Goal: Task Accomplishment & Management: Manage account settings

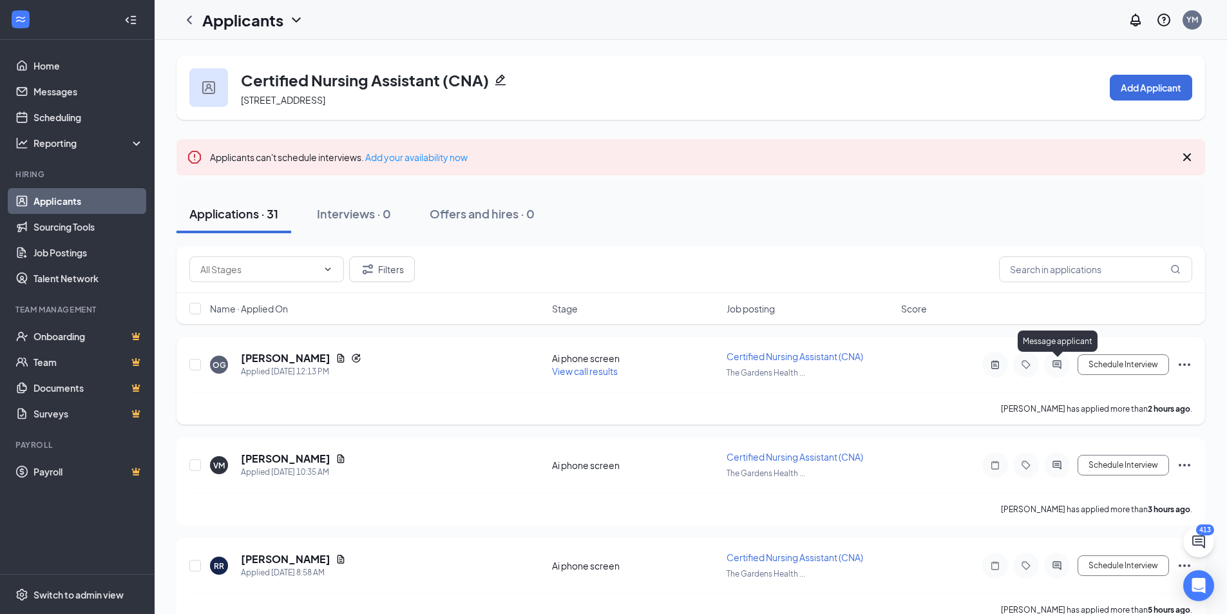
click at [1064, 368] on icon "ActiveChat" at bounding box center [1057, 365] width 15 height 10
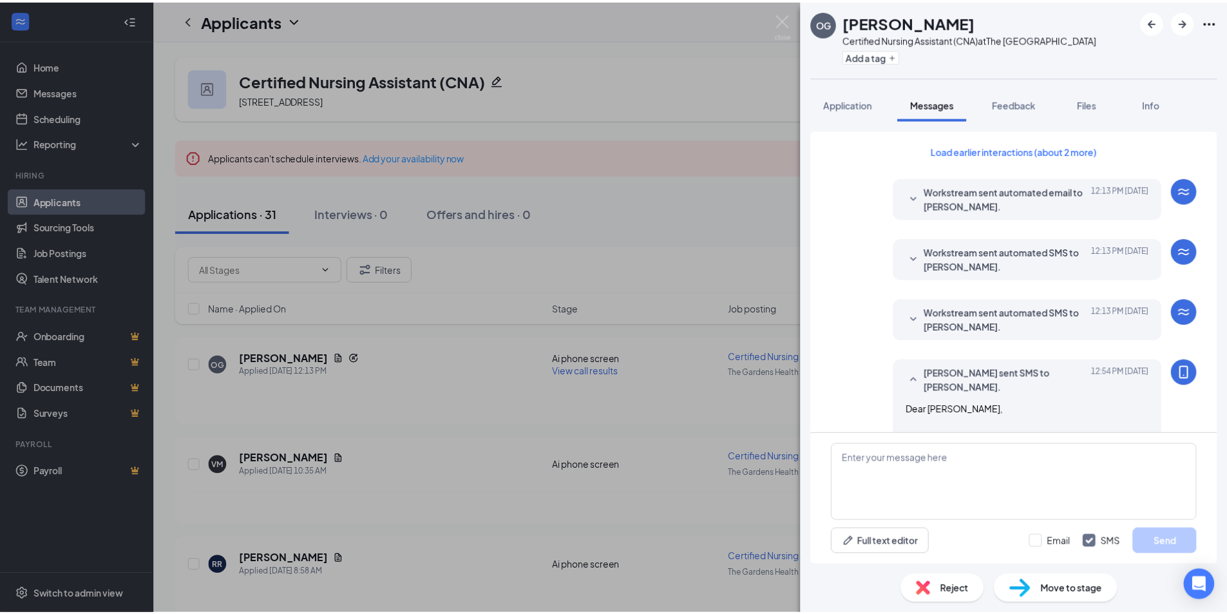
scroll to position [615, 0]
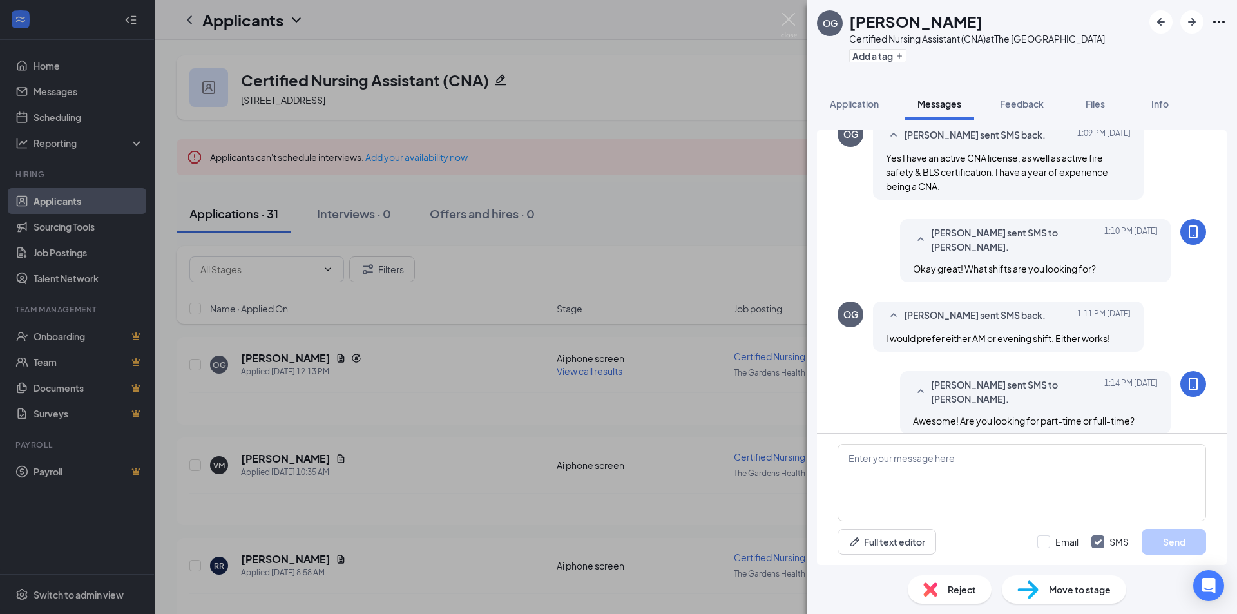
drag, startPoint x: 880, startPoint y: 350, endPoint x: 870, endPoint y: 349, distance: 9.7
drag, startPoint x: 870, startPoint y: 349, endPoint x: 904, endPoint y: 385, distance: 48.8
click at [904, 385] on div "Yuliana Maldonado sent SMS to olivia galutza. Today 1:14 PM Awesome! Are you lo…" at bounding box center [1035, 402] width 271 height 63
click at [797, 23] on div "OG olivia galutza Certified Nursing Assistant (CNA) at The Gardens Health Care …" at bounding box center [618, 307] width 1237 height 614
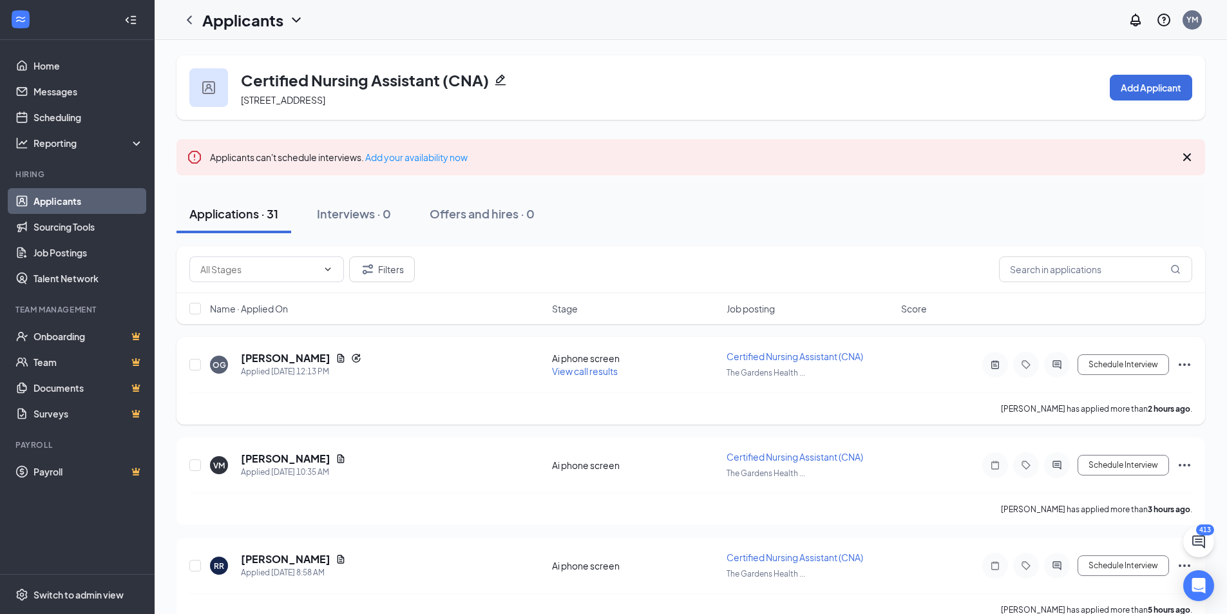
click at [1048, 360] on div at bounding box center [1057, 365] width 26 height 26
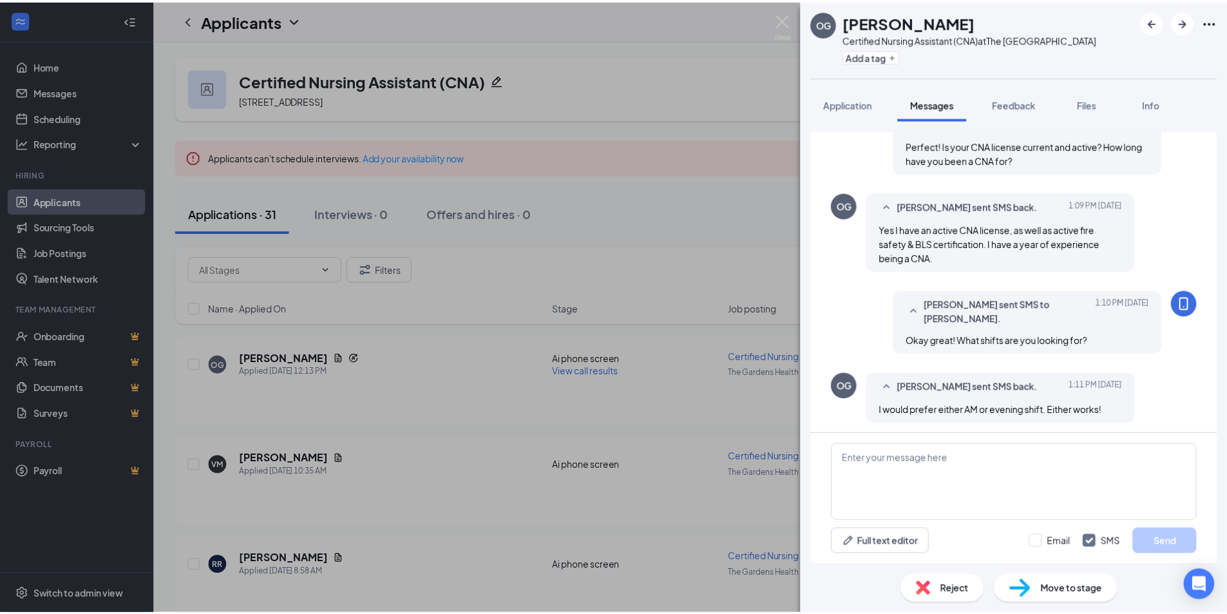
scroll to position [615, 0]
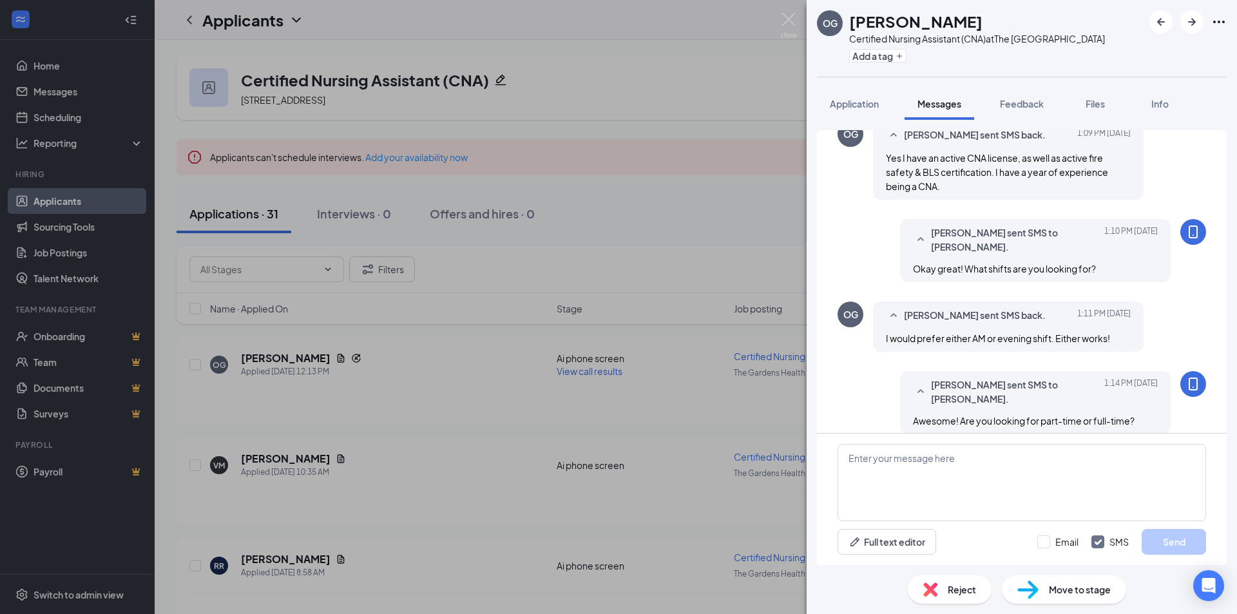
drag, startPoint x: 528, startPoint y: 19, endPoint x: 267, endPoint y: 193, distance: 313.1
click at [528, 19] on div "OG olivia galutza Certified Nursing Assistant (CNA) at The Gardens Health Care …" at bounding box center [618, 307] width 1237 height 614
click at [267, 193] on div "Applications · 31 Interviews · 0 Offers and hires · 0" at bounding box center [696, 214] width 1039 height 64
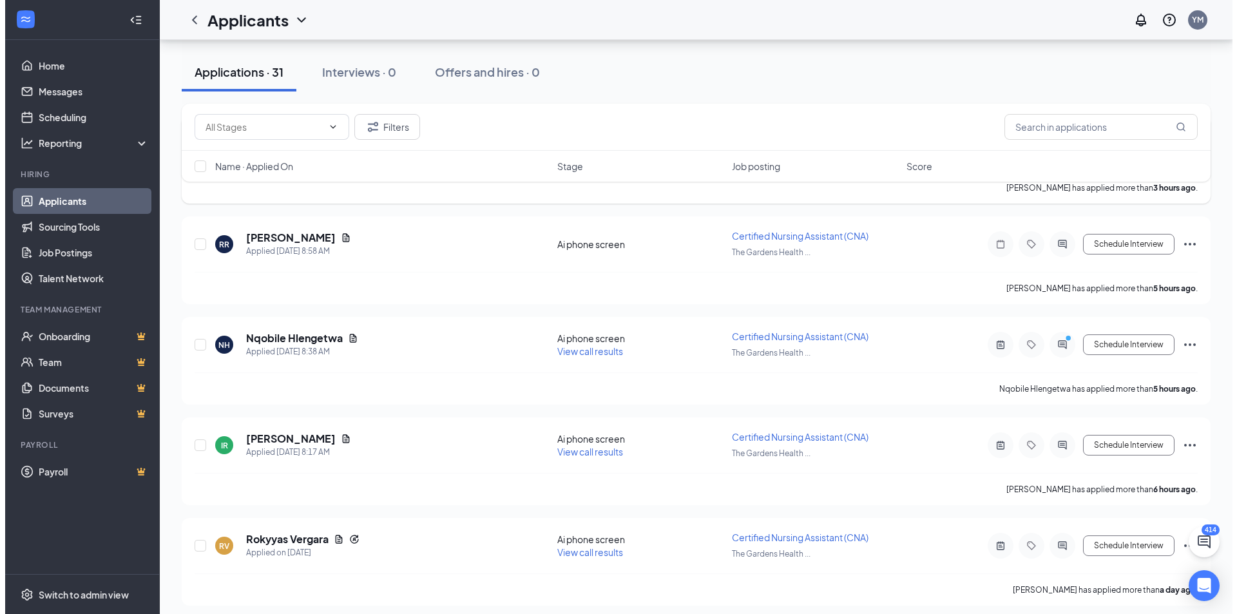
scroll to position [322, 0]
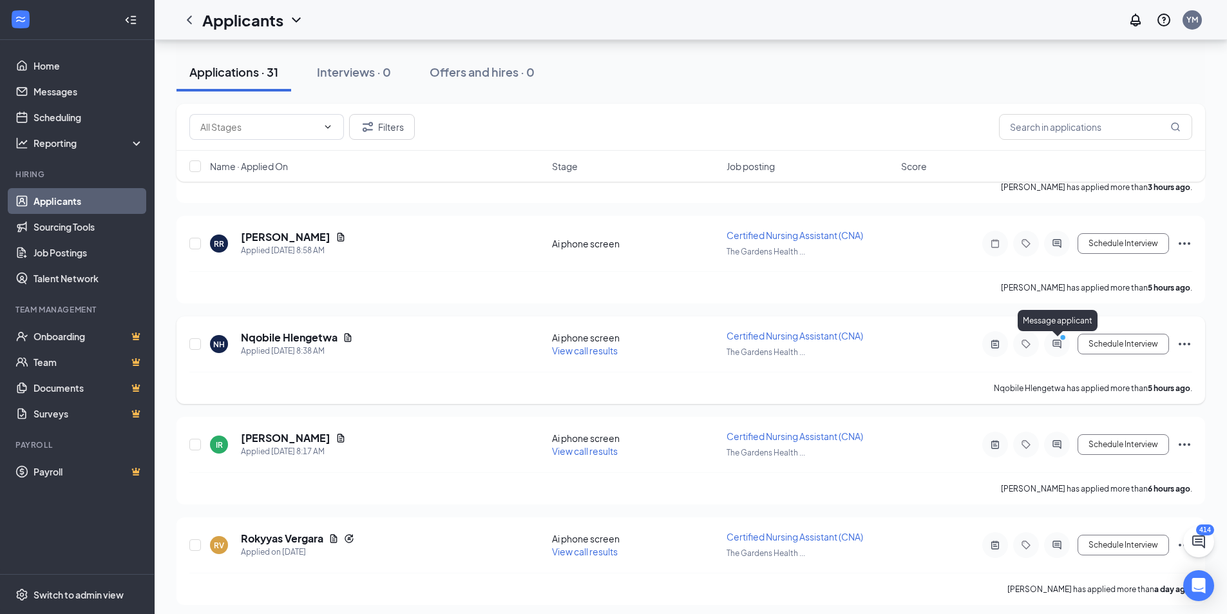
click at [1059, 348] on icon "ActiveChat" at bounding box center [1057, 344] width 15 height 10
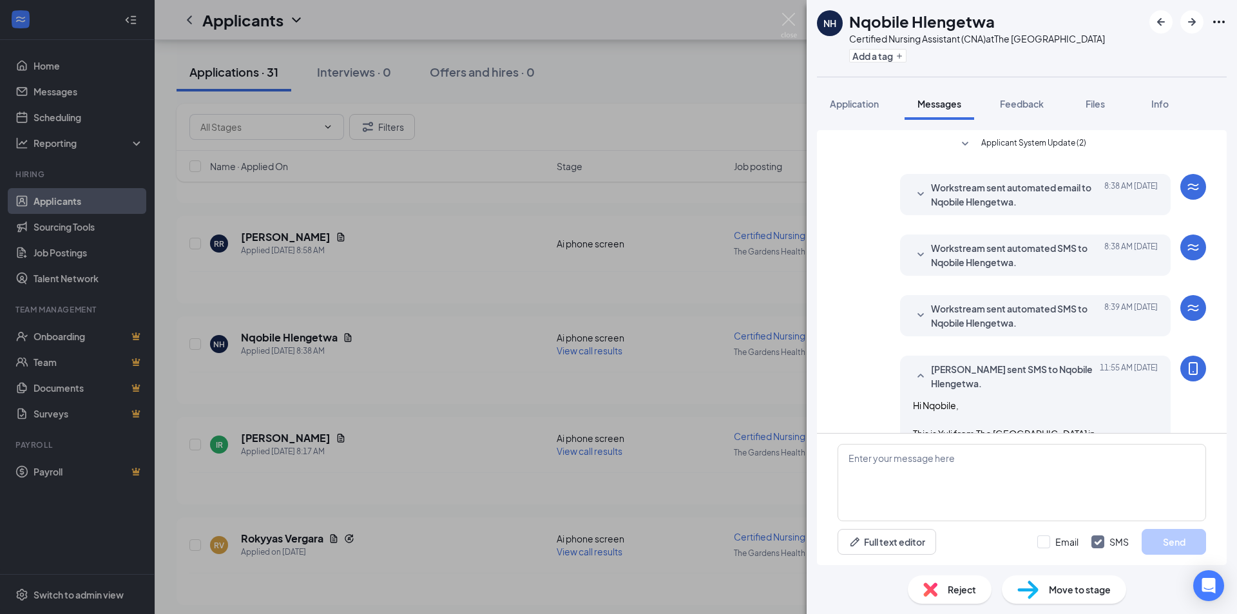
scroll to position [253, 0]
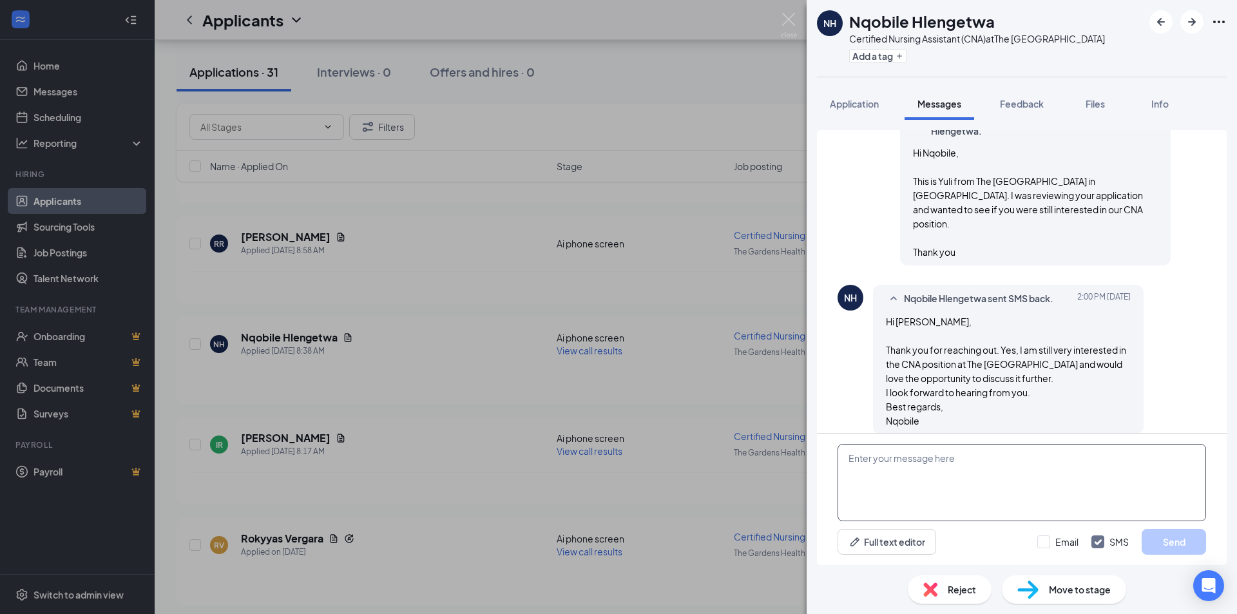
click at [959, 488] on textarea at bounding box center [1022, 482] width 369 height 77
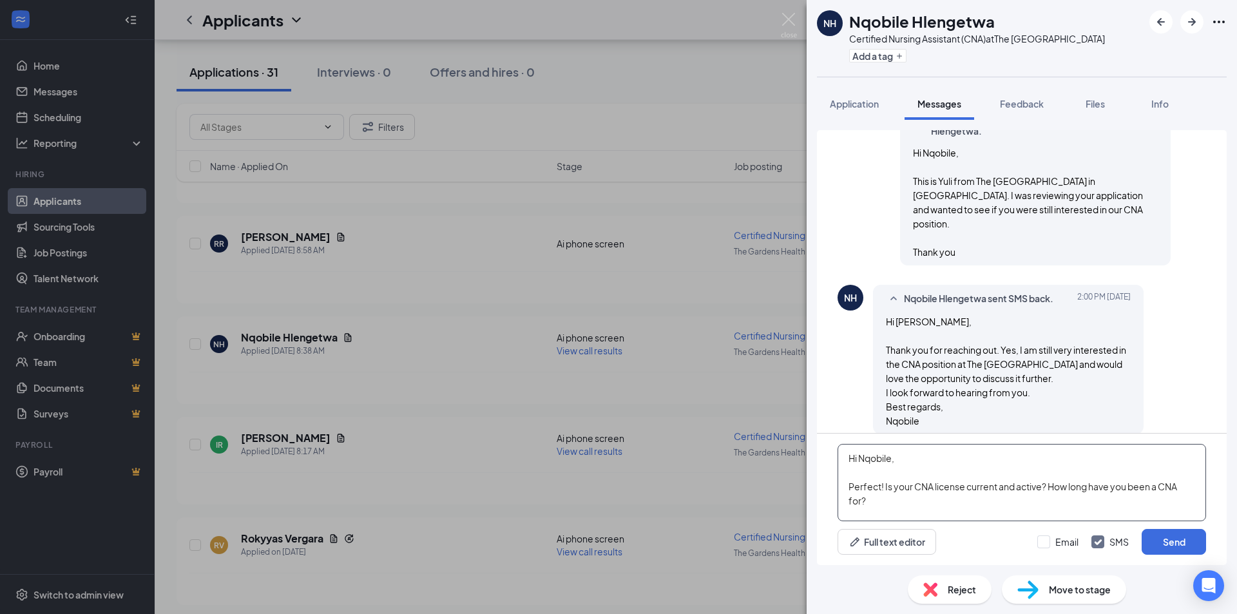
type textarea "Hi Nqobile, Perfect! Is your CNA license current and active? How long have you …"
click at [1157, 537] on button "Send" at bounding box center [1174, 542] width 64 height 26
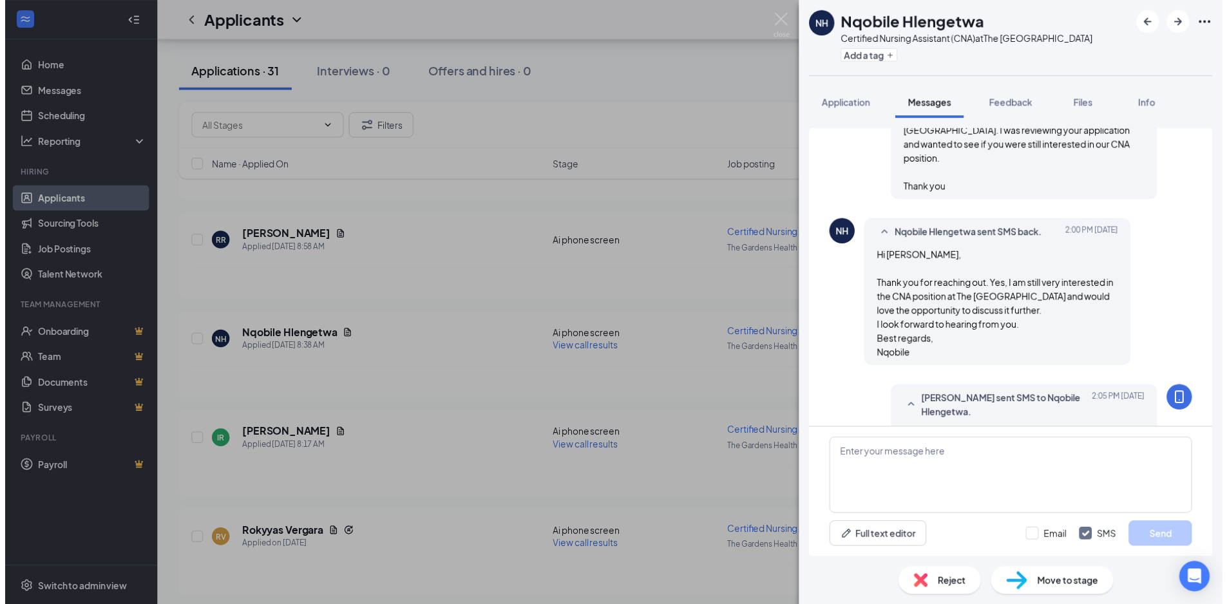
scroll to position [378, 0]
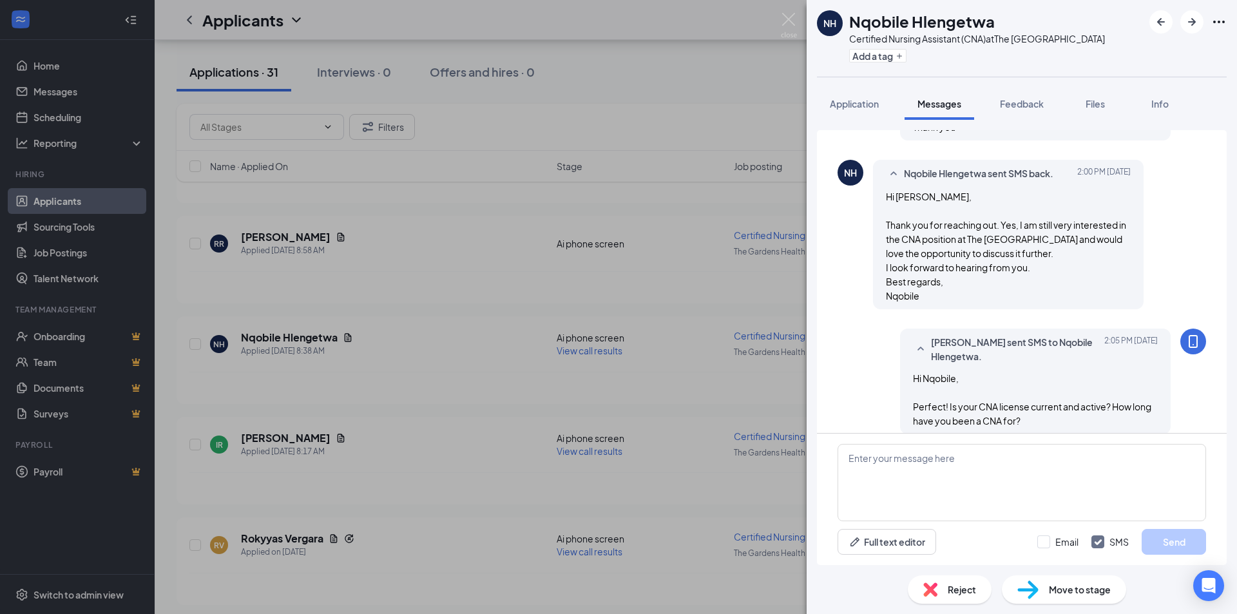
drag, startPoint x: 665, startPoint y: 231, endPoint x: 197, endPoint y: 169, distance: 472.5
click at [665, 231] on div "NH Nqobile Hlengetwa Certified Nursing Assistant (CNA) at The Gardens Health Ca…" at bounding box center [618, 307] width 1237 height 614
click at [197, 169] on input "checkbox" at bounding box center [195, 166] width 12 height 12
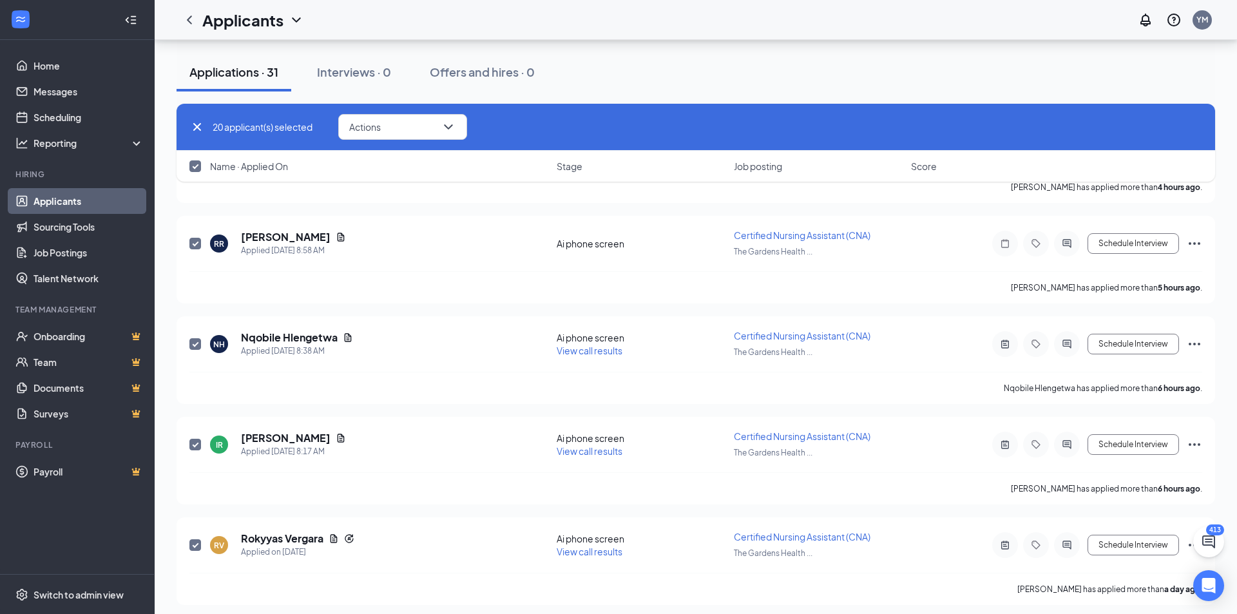
checkbox input "true"
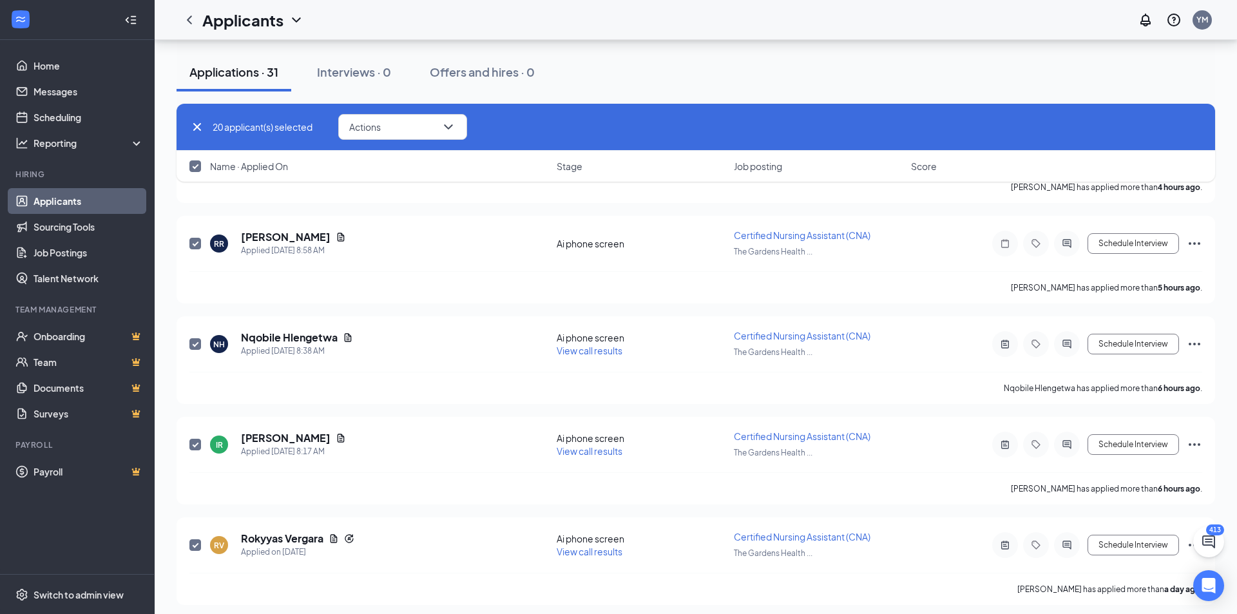
checkbox input "true"
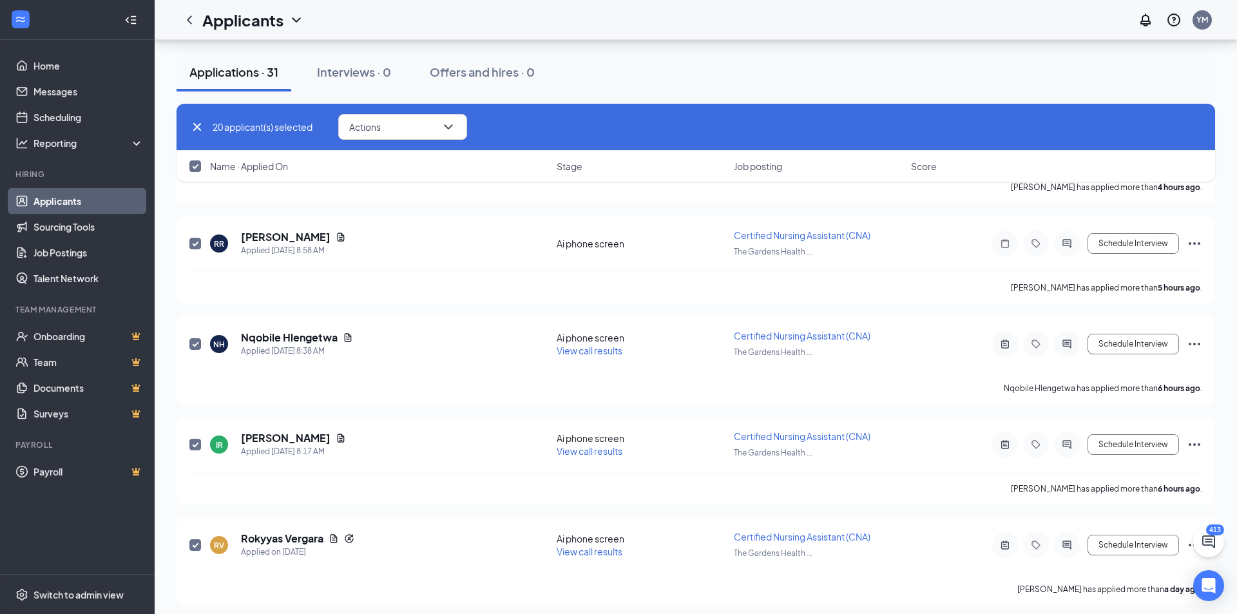
checkbox input "true"
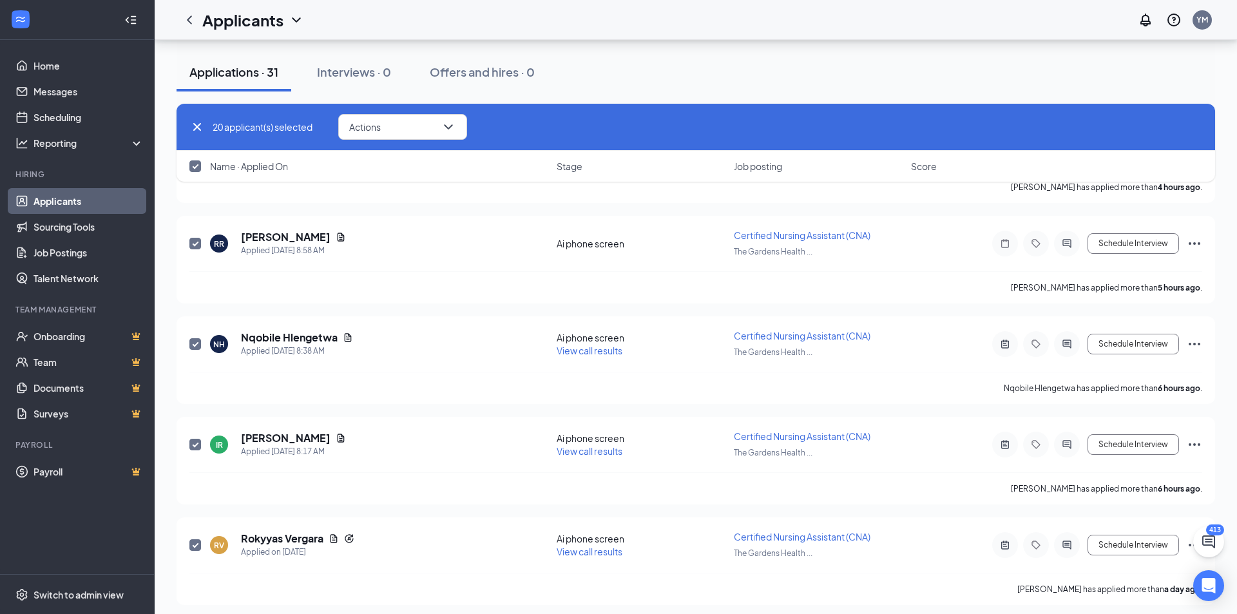
checkbox input "true"
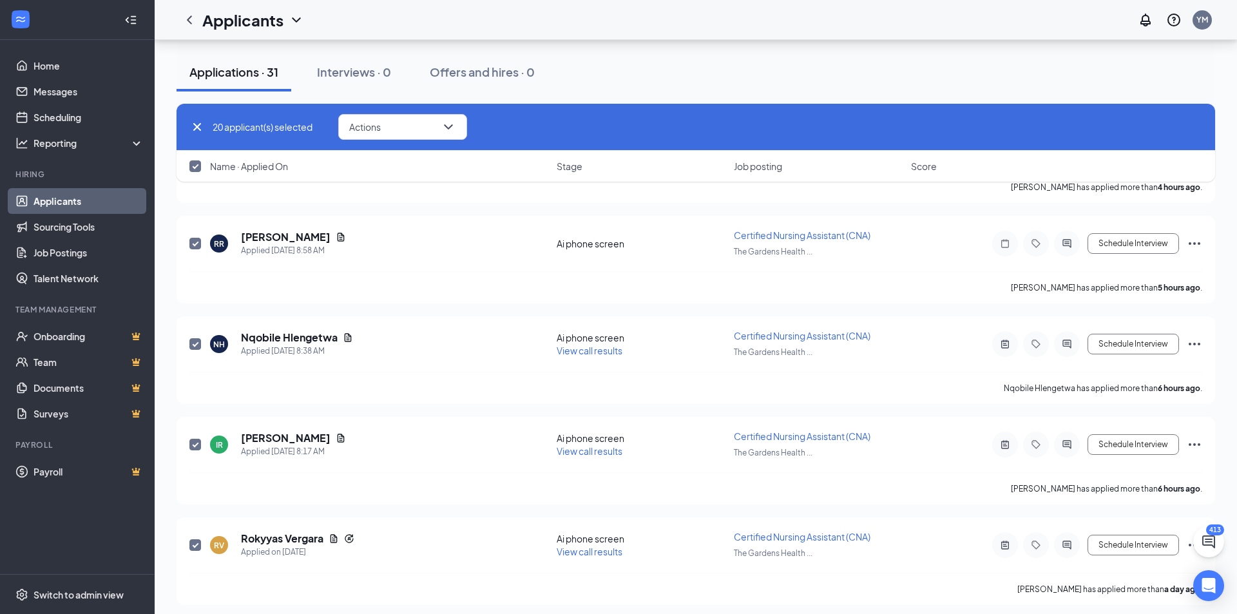
checkbox input "true"
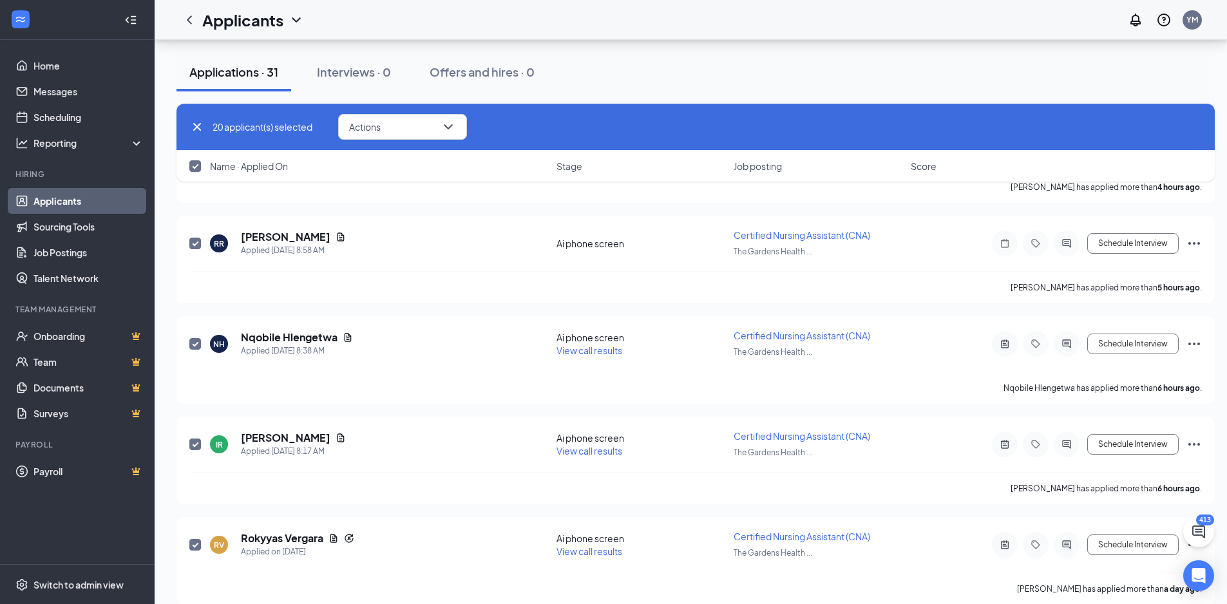
click at [193, 128] on icon "Cross" at bounding box center [196, 126] width 15 height 15
checkbox input "false"
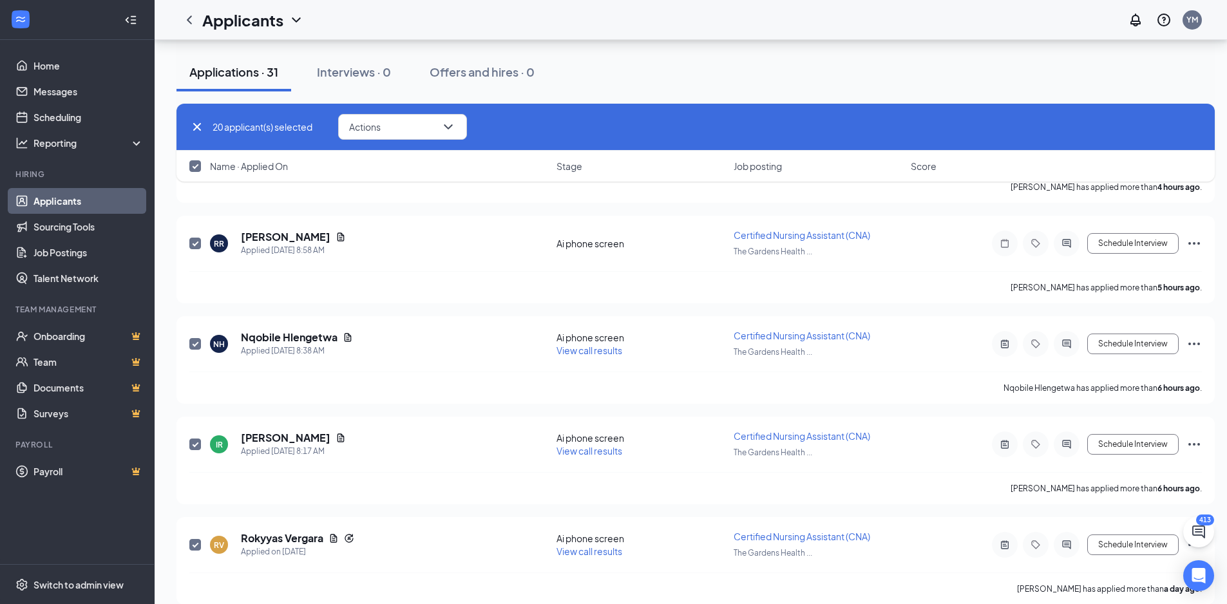
checkbox input "false"
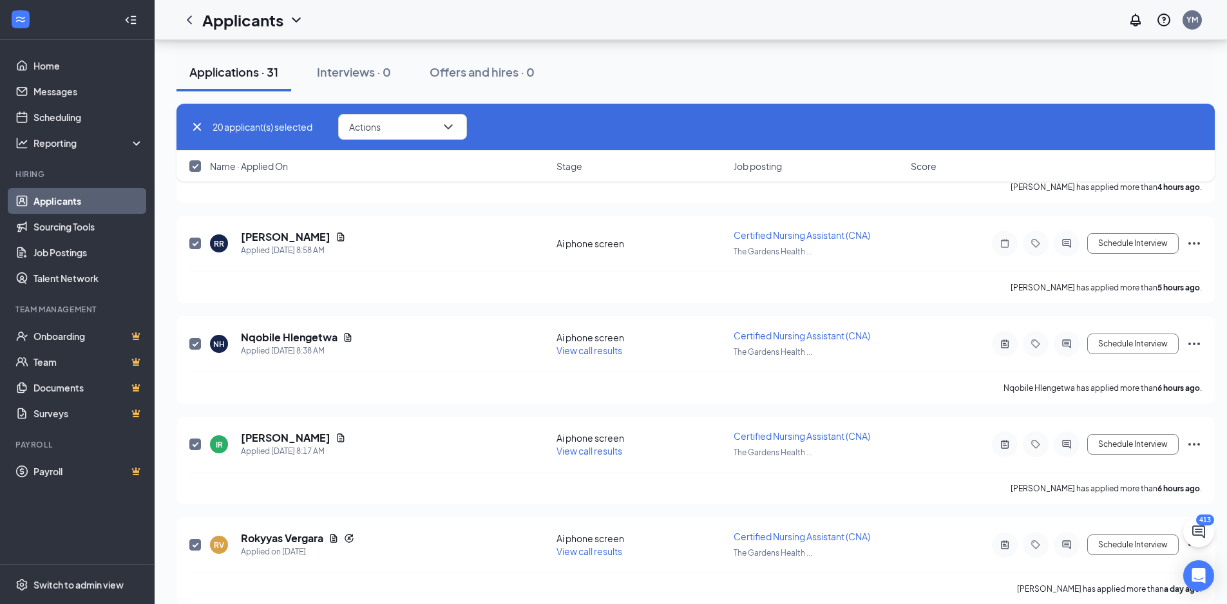
checkbox input "false"
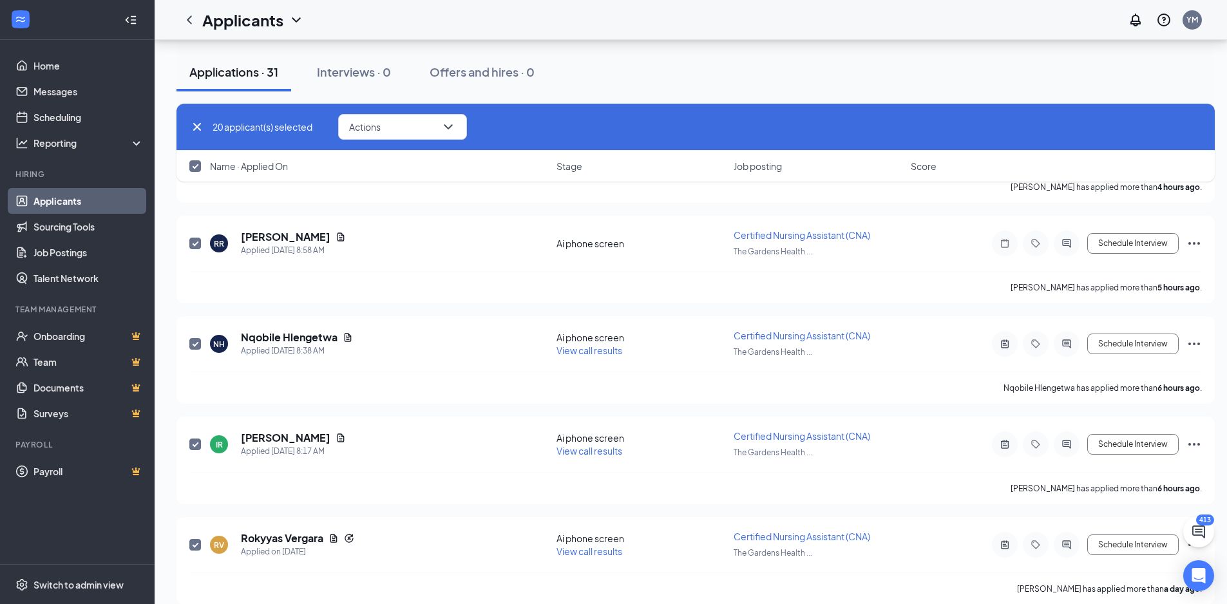
checkbox input "false"
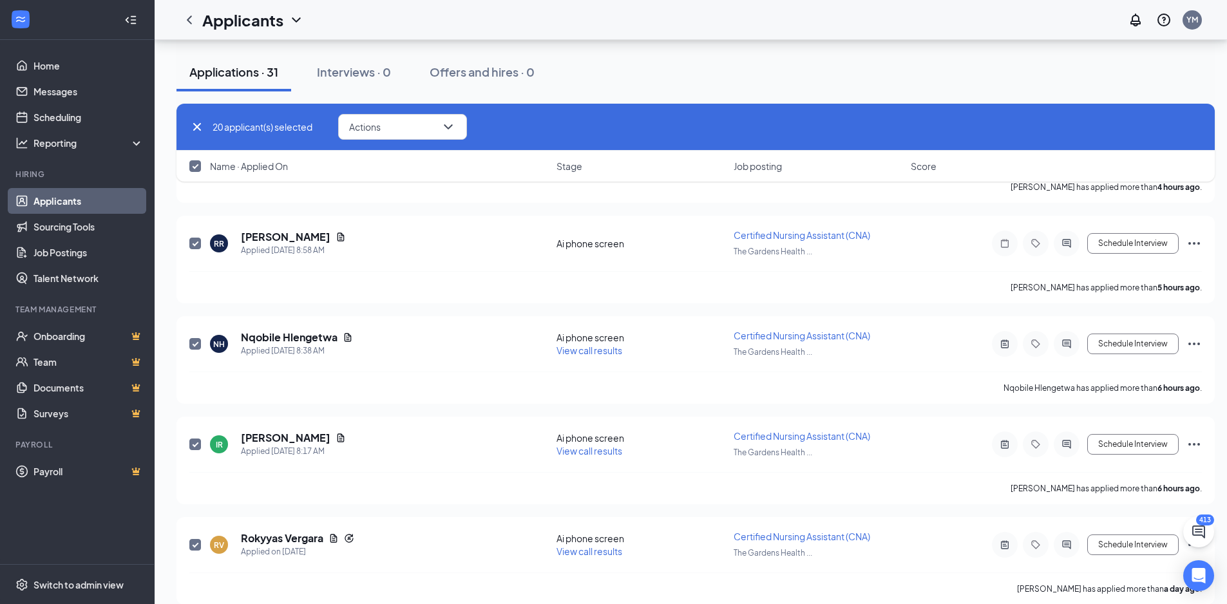
checkbox input "false"
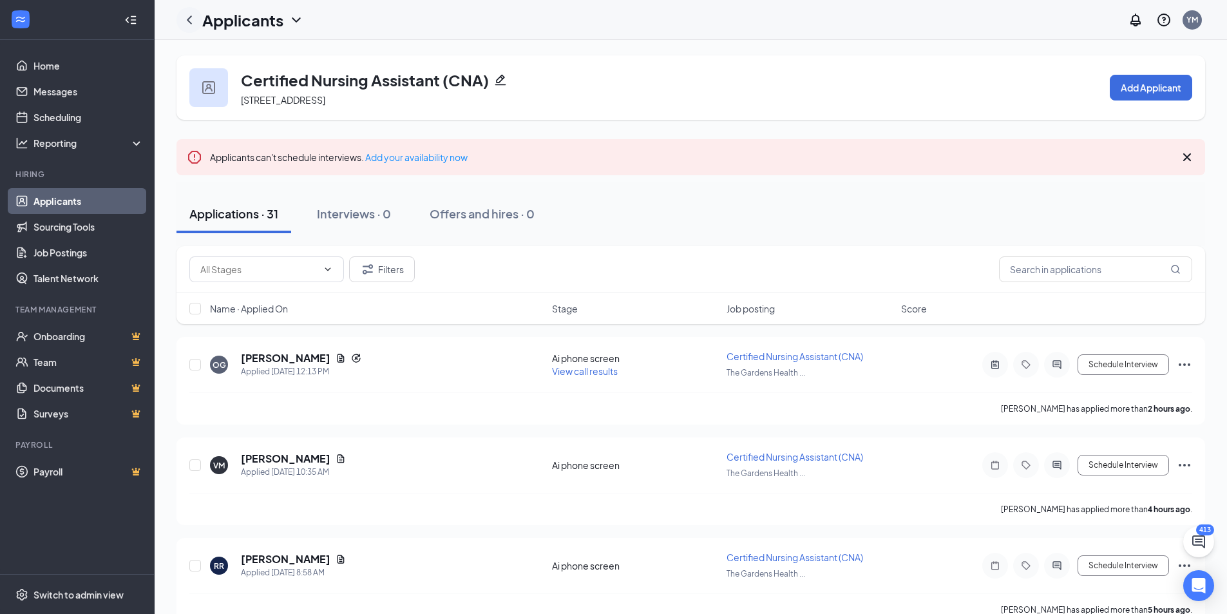
click at [191, 23] on icon "ChevronLeft" at bounding box center [189, 19] width 5 height 8
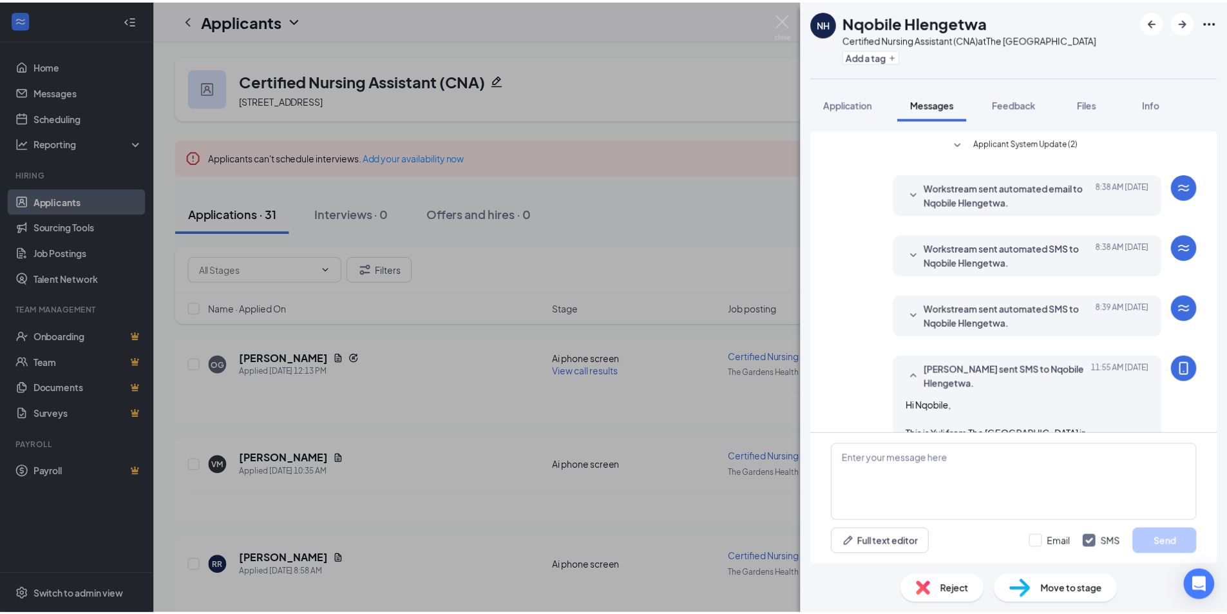
scroll to position [410, 0]
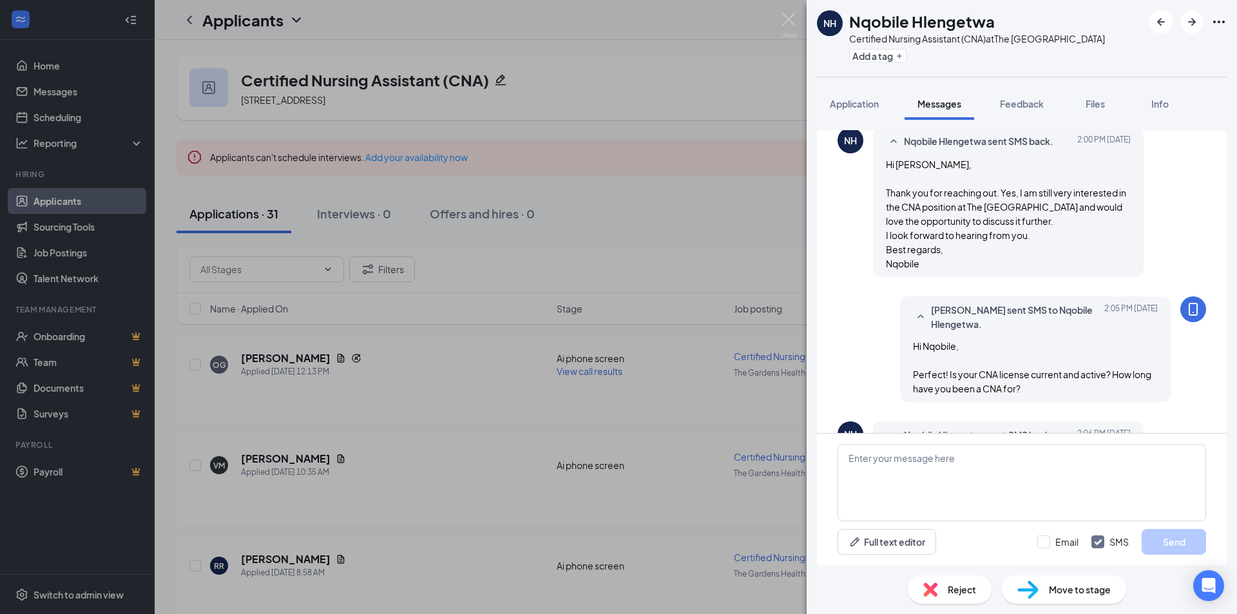
click at [117, 47] on div "NH Nqobile Hlengetwa Certified Nursing Assistant (CNA) at The Gardens Health Ca…" at bounding box center [618, 307] width 1237 height 614
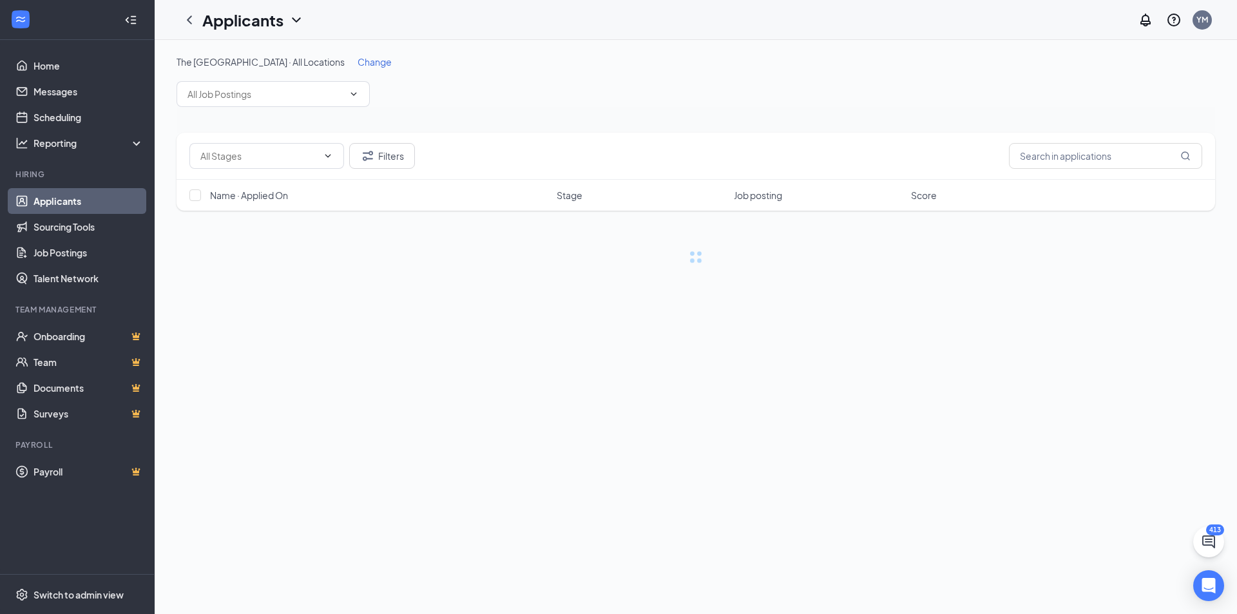
click at [392, 59] on span "Change" at bounding box center [375, 62] width 34 height 12
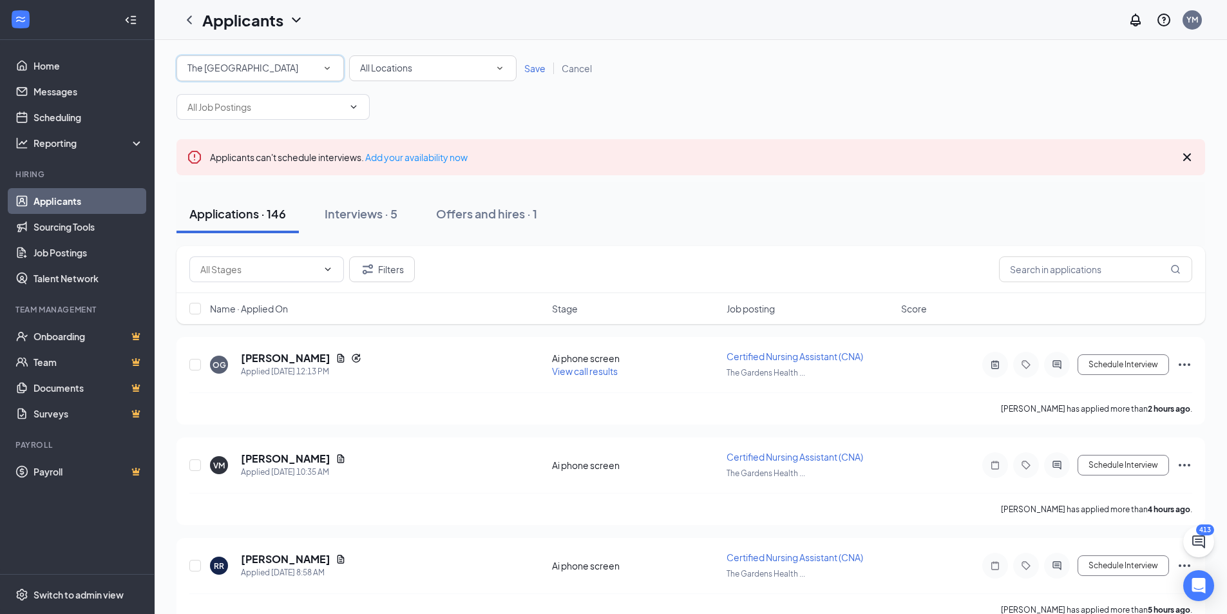
click at [298, 66] on span "The Gardens Health Care Center" at bounding box center [242, 68] width 111 height 12
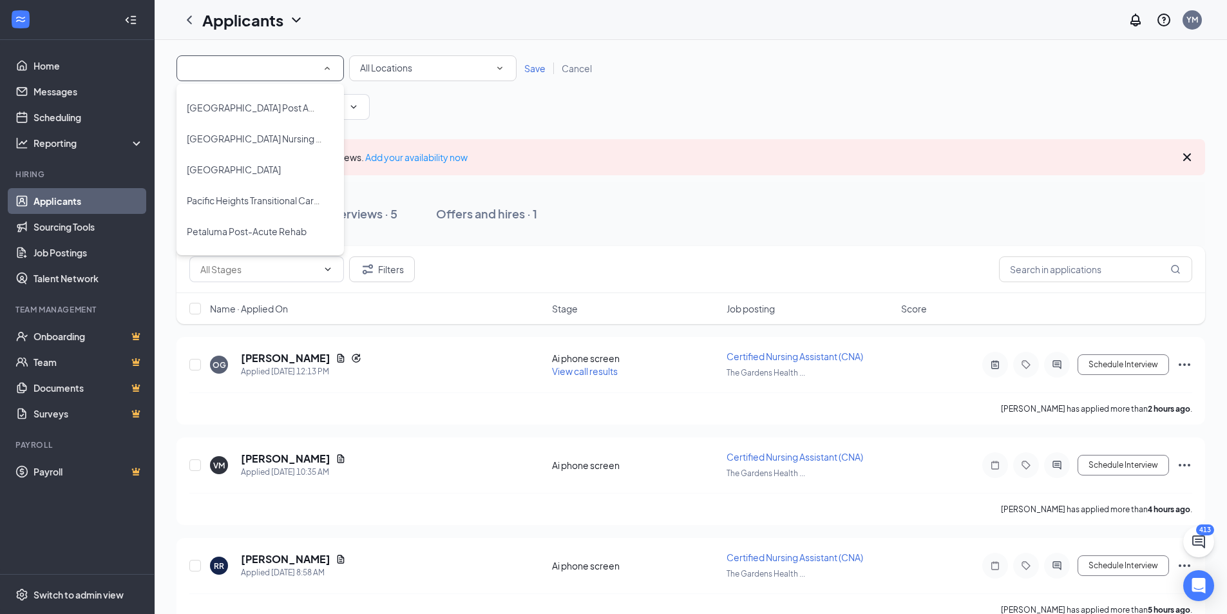
scroll to position [635, 0]
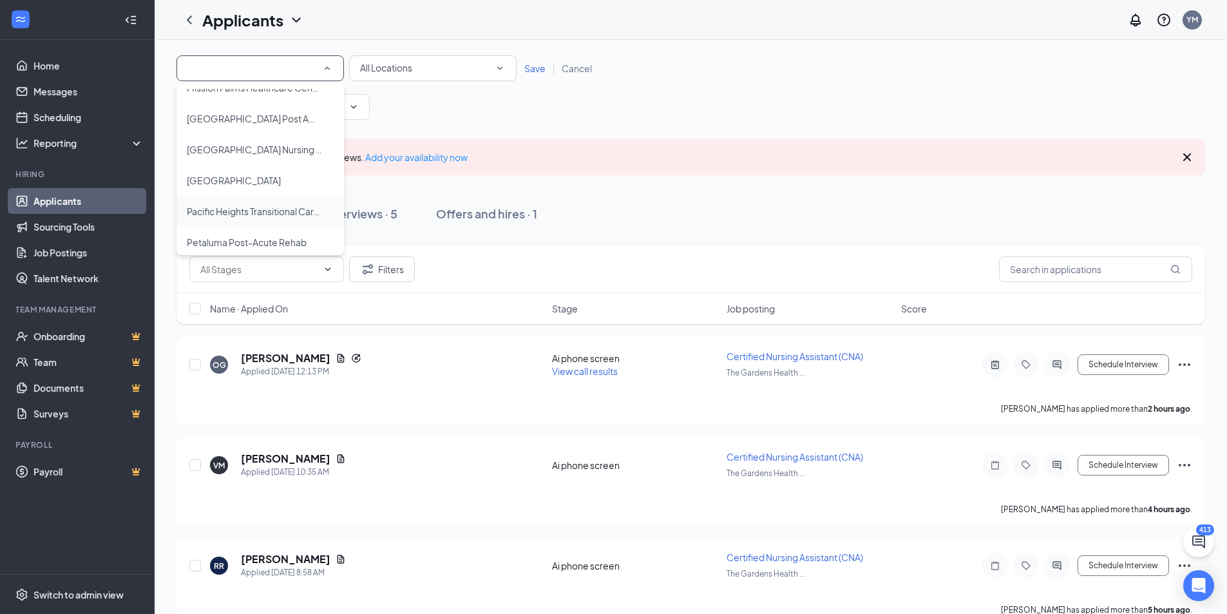
click at [229, 213] on span "Pacific Heights Transitional Care Center" at bounding box center [269, 212] width 164 height 12
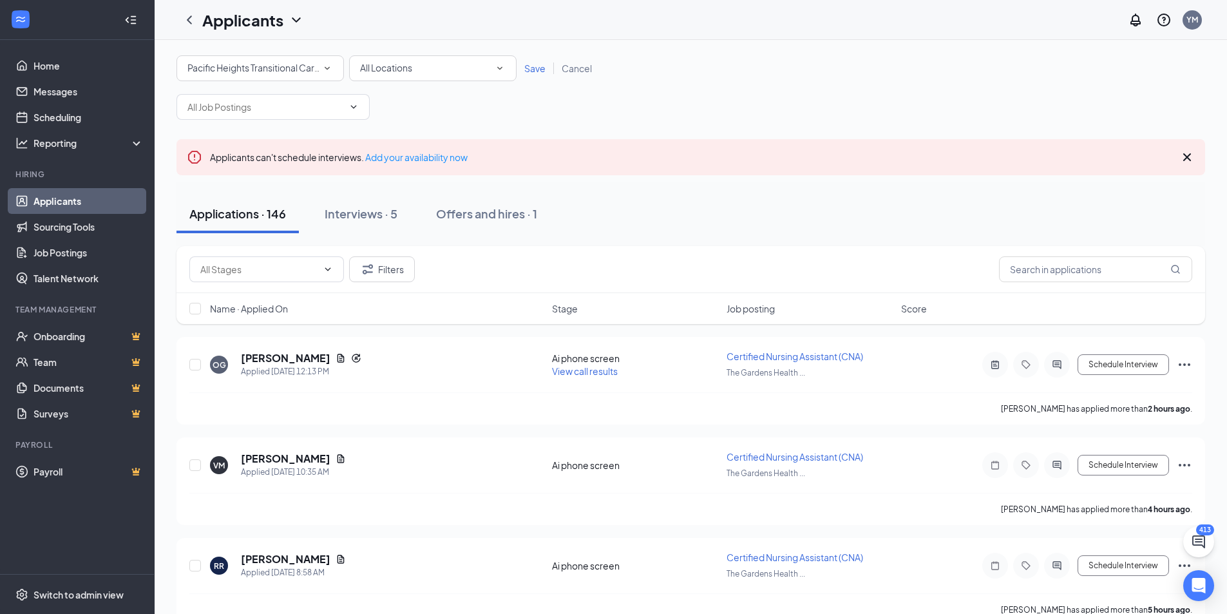
click at [539, 66] on span "Save" at bounding box center [534, 68] width 21 height 12
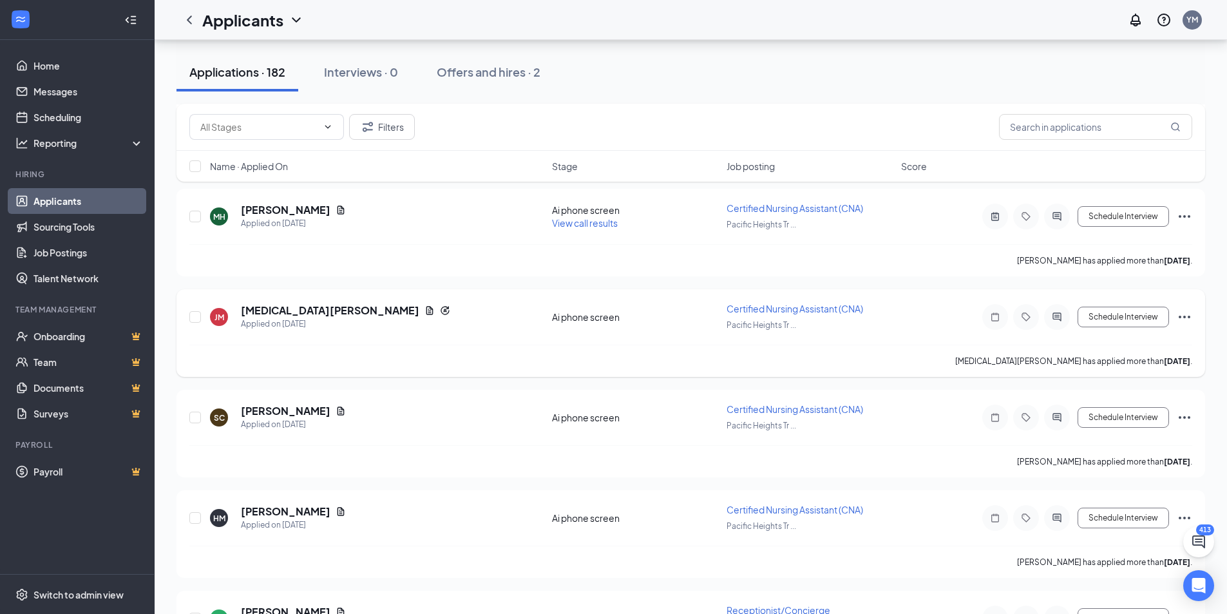
scroll to position [1594, 0]
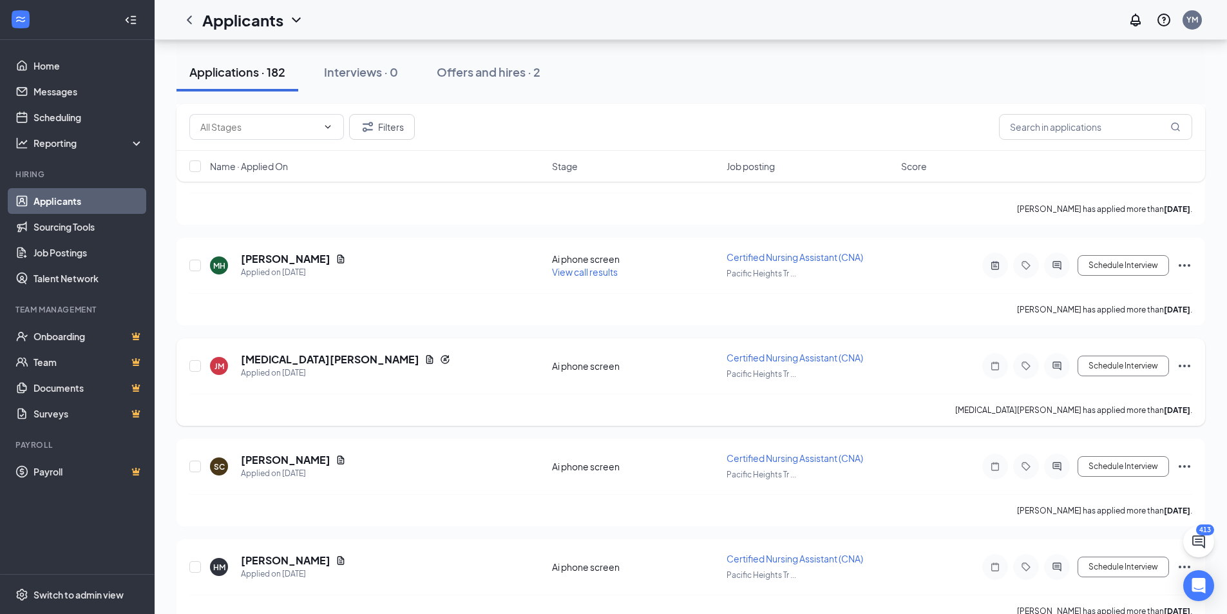
click at [738, 360] on span "Certified Nursing Assistant (CNA)" at bounding box center [795, 358] width 137 height 12
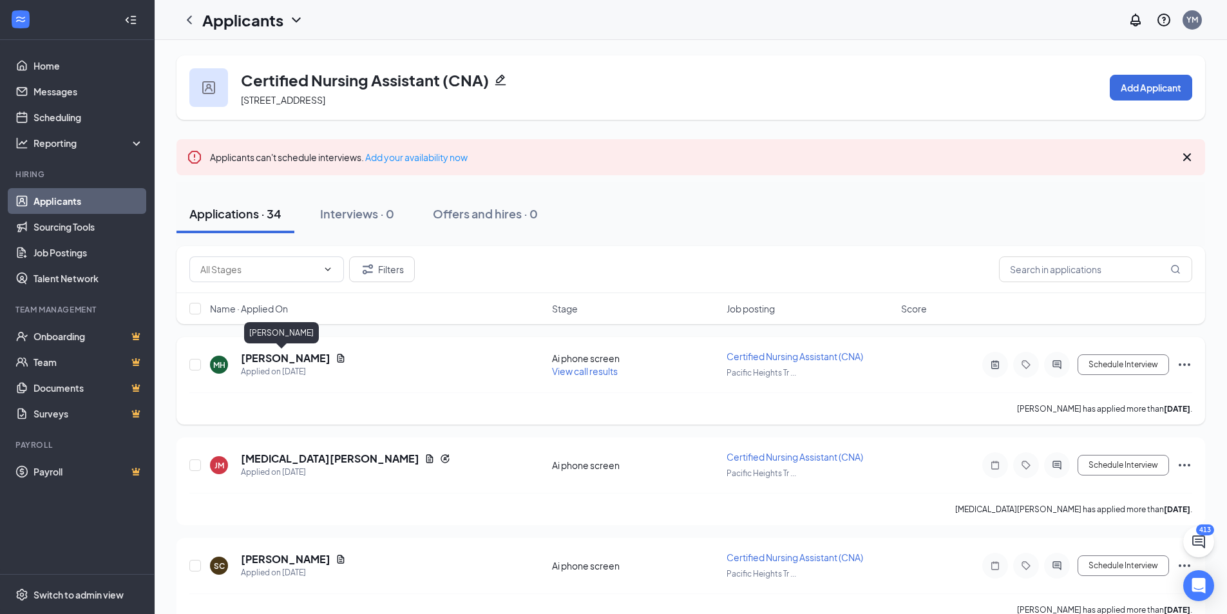
click at [278, 361] on h5 "Maia Huynh" at bounding box center [286, 358] width 90 height 14
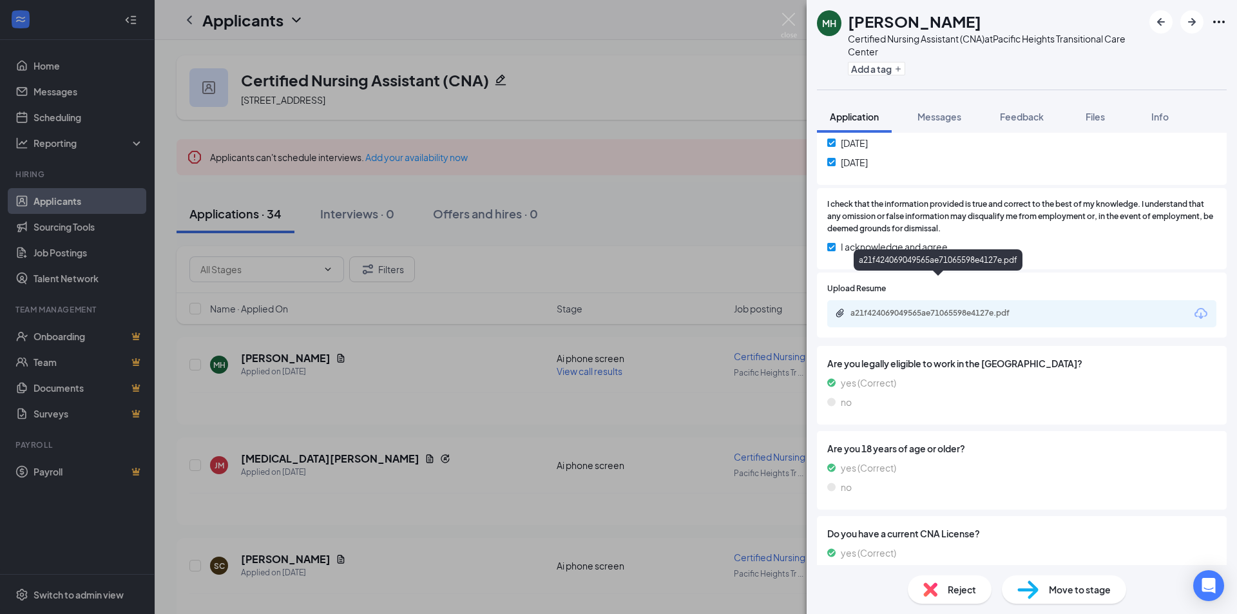
scroll to position [752, 0]
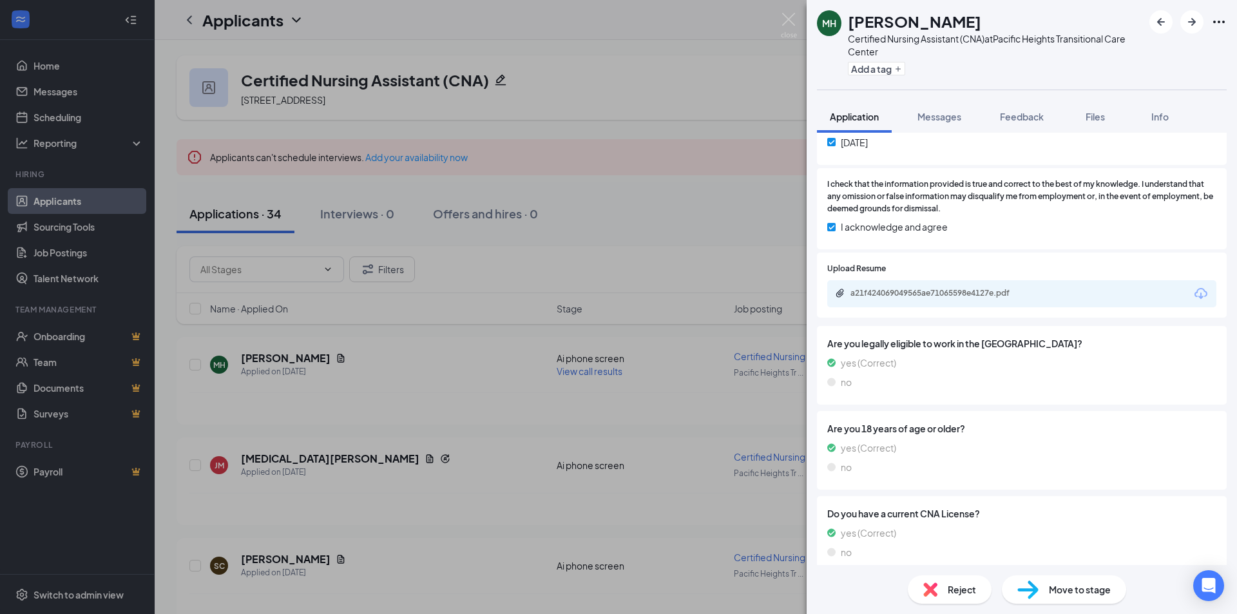
click at [955, 287] on div "a21f424069049565ae71065598e4127e.pdf" at bounding box center [1021, 293] width 389 height 27
click at [905, 288] on div "a21f424069049565ae71065598e4127e.pdf" at bounding box center [940, 293] width 180 height 10
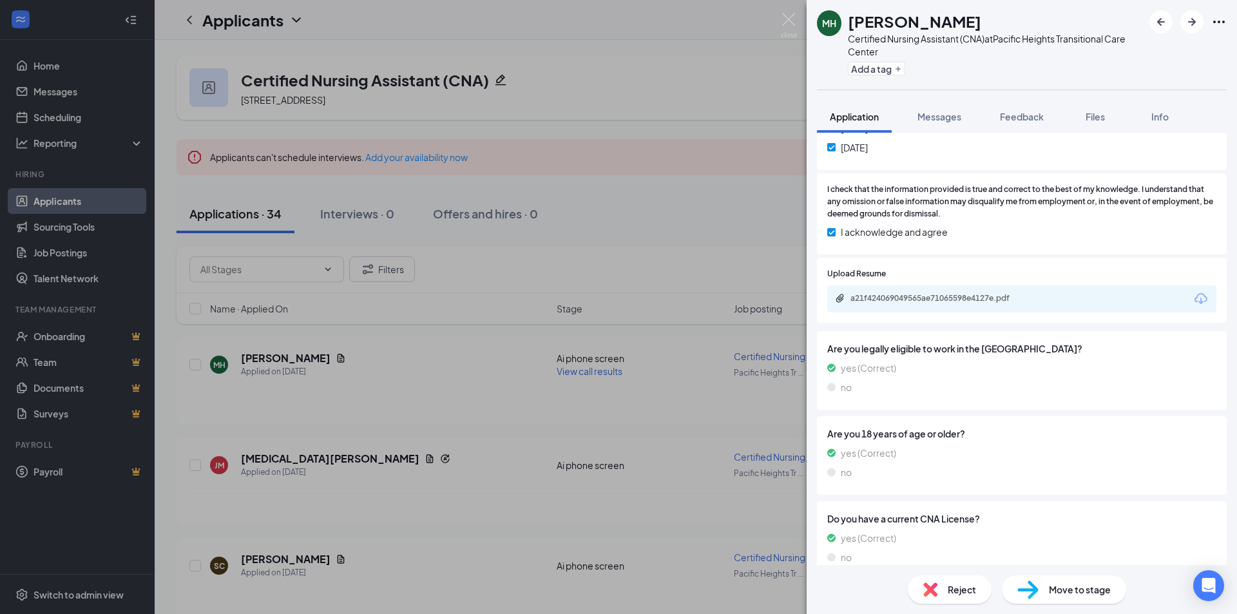
click at [716, 438] on div "MH Maia Huynh Certified Nursing Assistant (CNA) at Pacific Heights Transitional…" at bounding box center [618, 307] width 1237 height 614
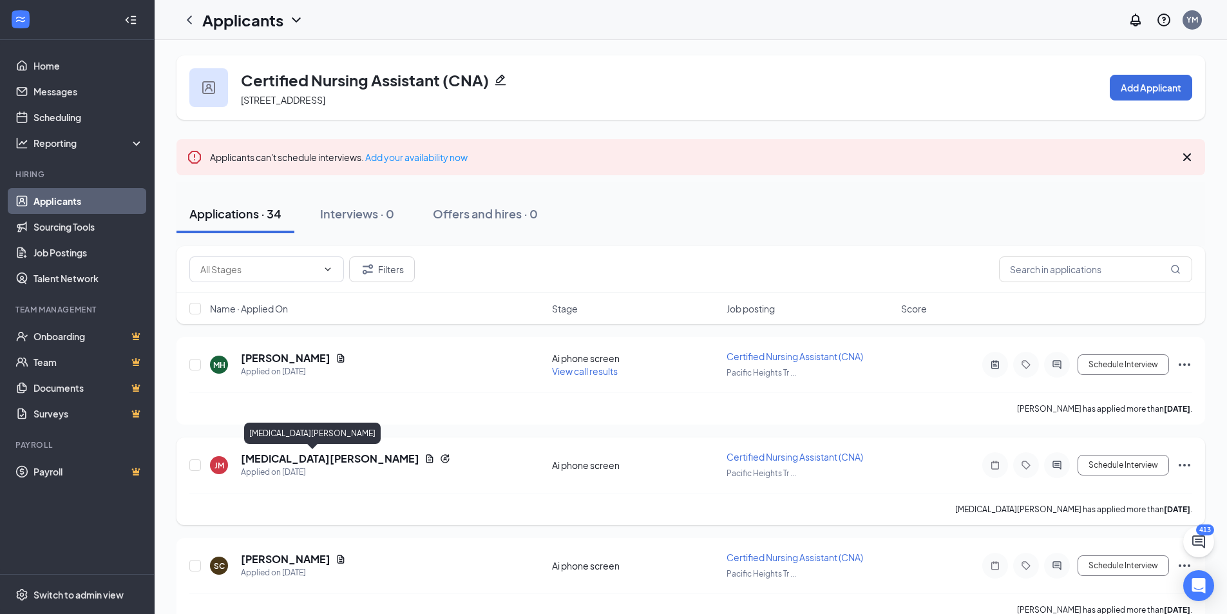
click at [276, 462] on h5 "Jalyn Milton" at bounding box center [330, 459] width 178 height 14
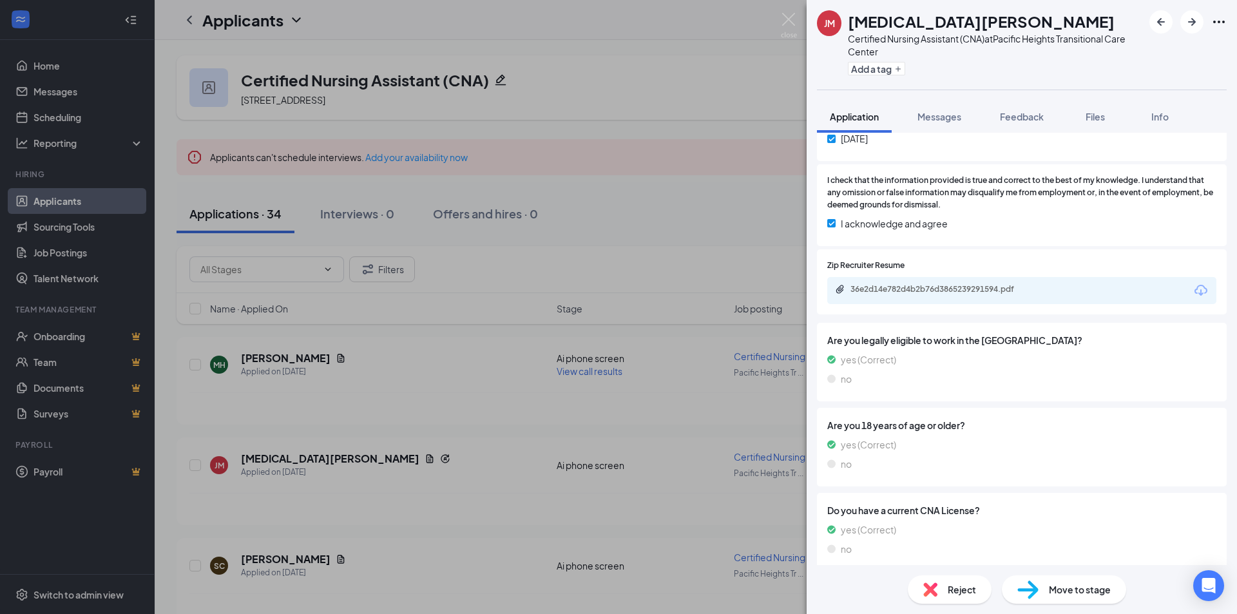
scroll to position [752, 0]
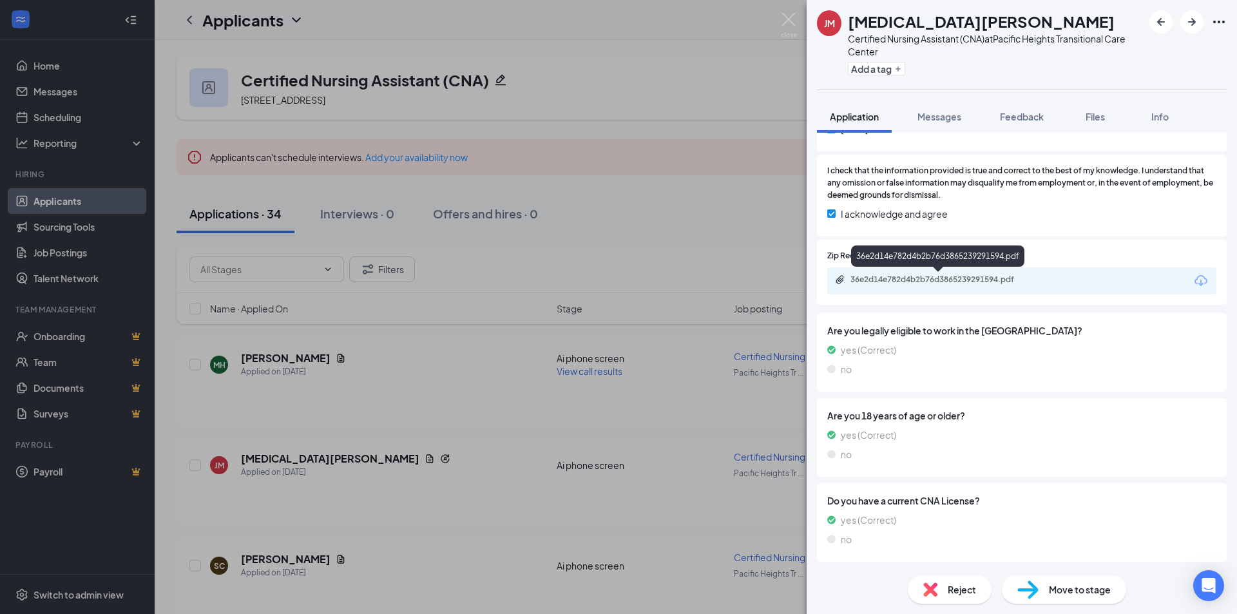
click at [943, 279] on div "36e2d14e782d4b2b76d3865239291594.pdf" at bounding box center [940, 279] width 180 height 10
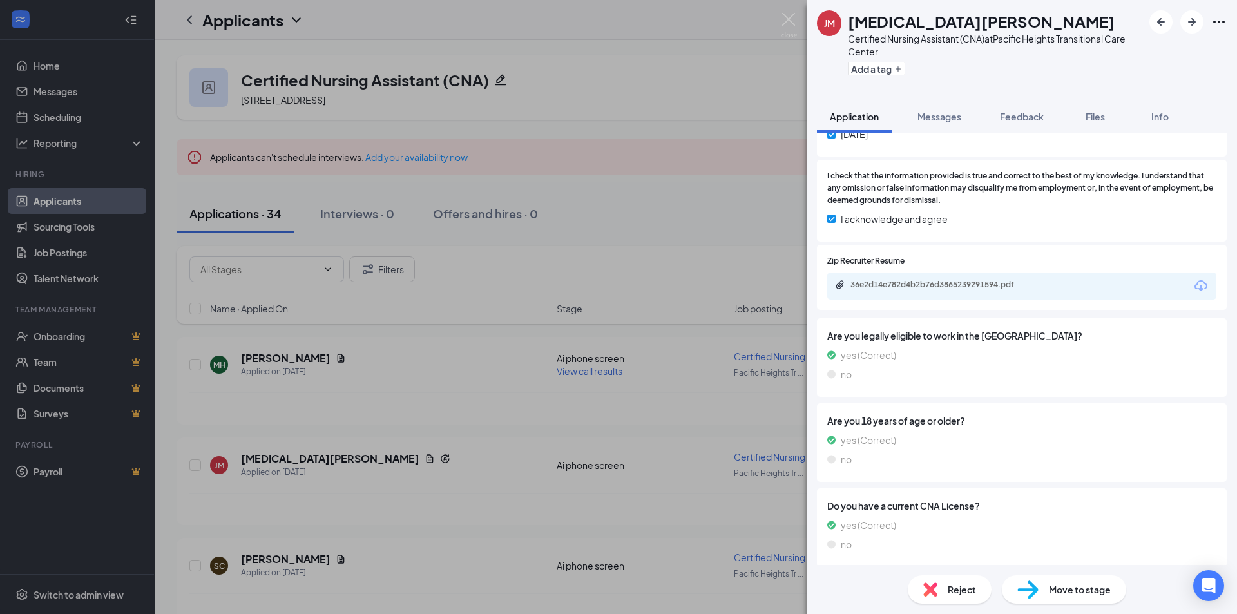
click at [550, 390] on div "JM Jalyn Milton Certified Nursing Assistant (CNA) at Pacific Heights Transition…" at bounding box center [618, 307] width 1237 height 614
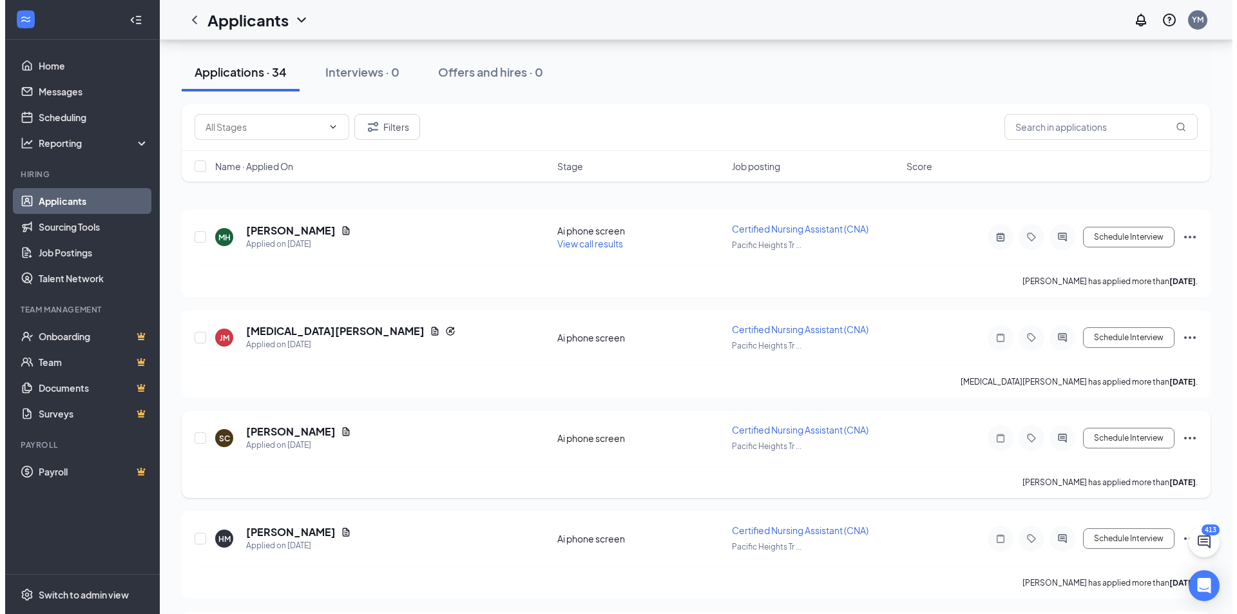
scroll to position [193, 0]
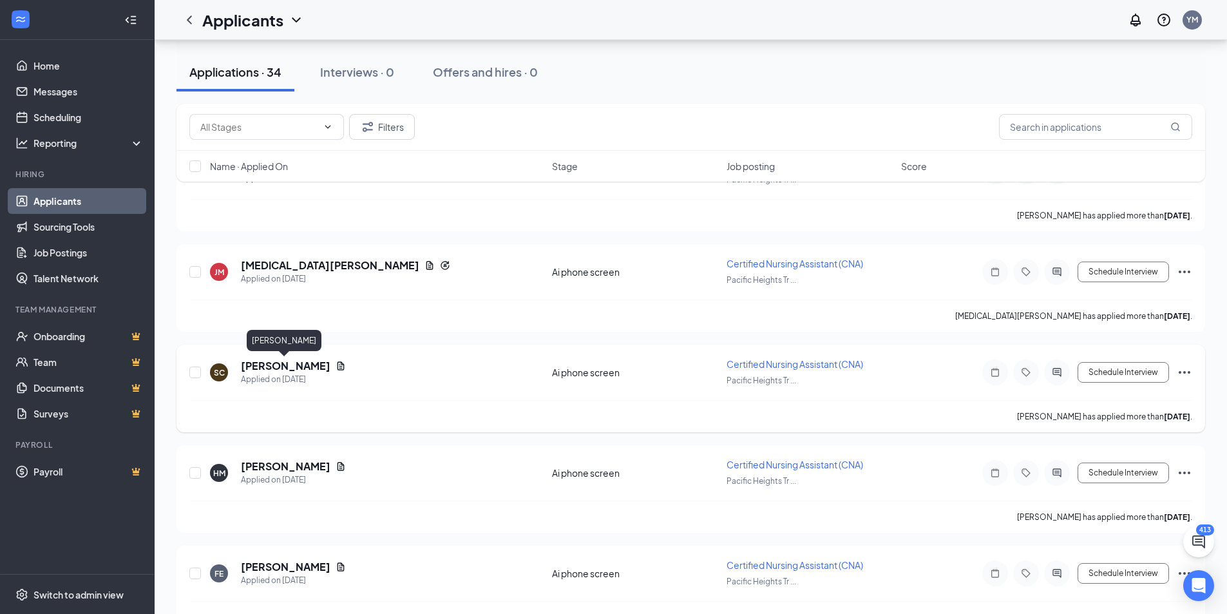
click at [275, 367] on h5 "Sury Cervantes" at bounding box center [286, 366] width 90 height 14
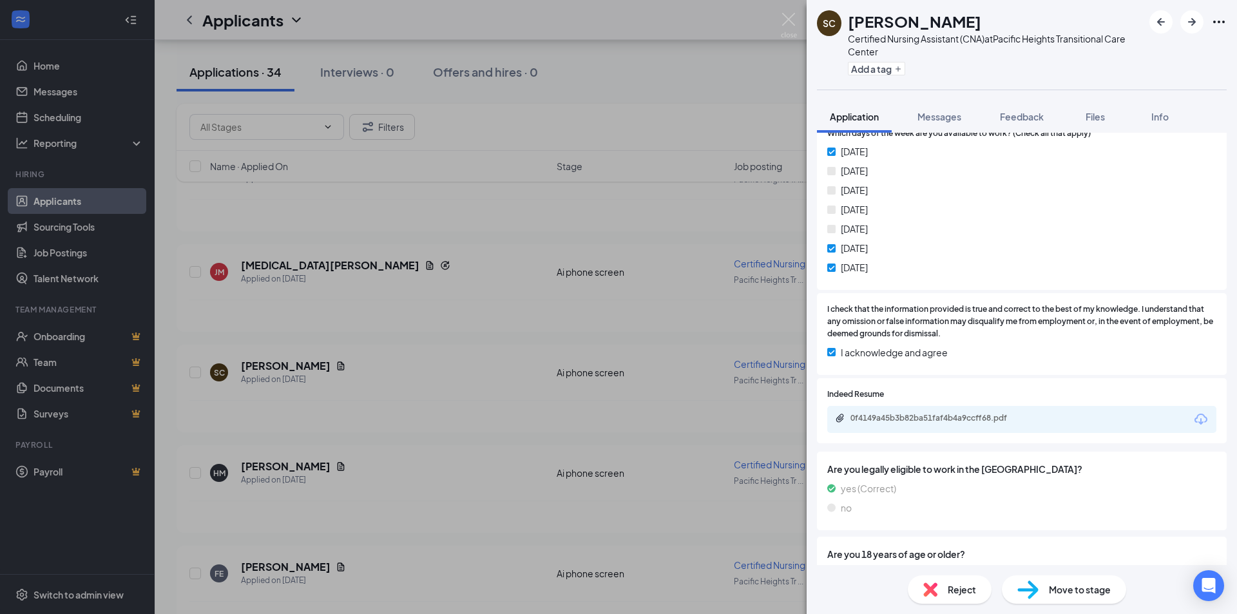
scroll to position [580, 0]
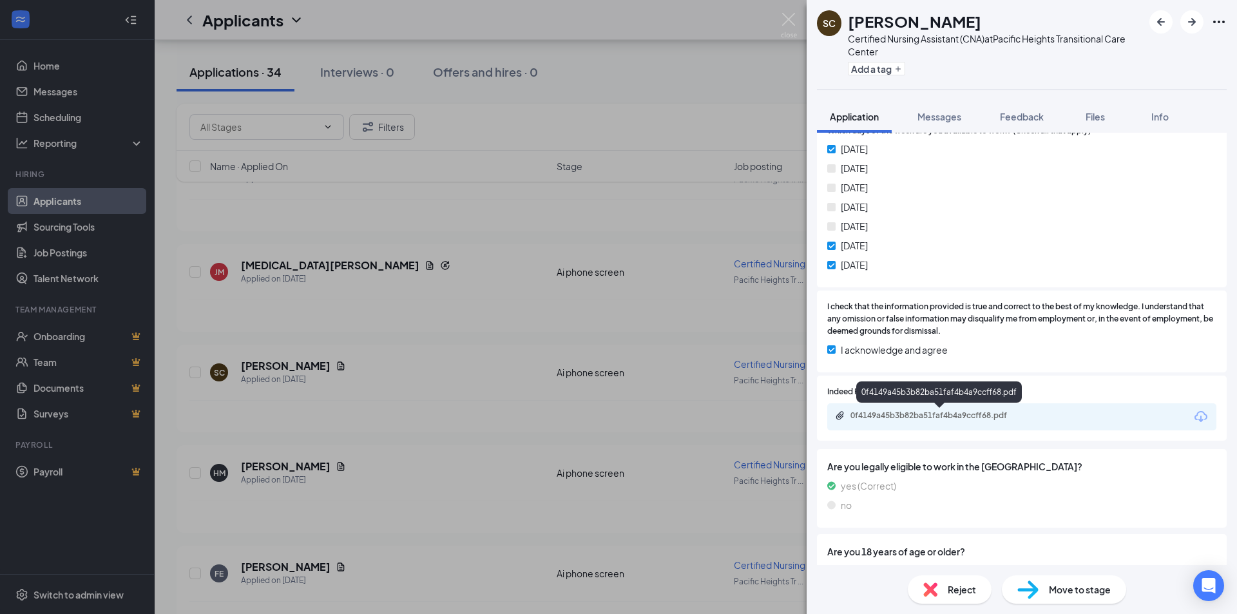
click at [891, 414] on div "0f4149a45b3b82ba51faf4b4a9ccff68.pdf" at bounding box center [940, 415] width 180 height 10
click at [463, 376] on div "SC Sury Cervantes Certified Nursing Assistant (CNA) at Pacific Heights Transiti…" at bounding box center [618, 307] width 1237 height 614
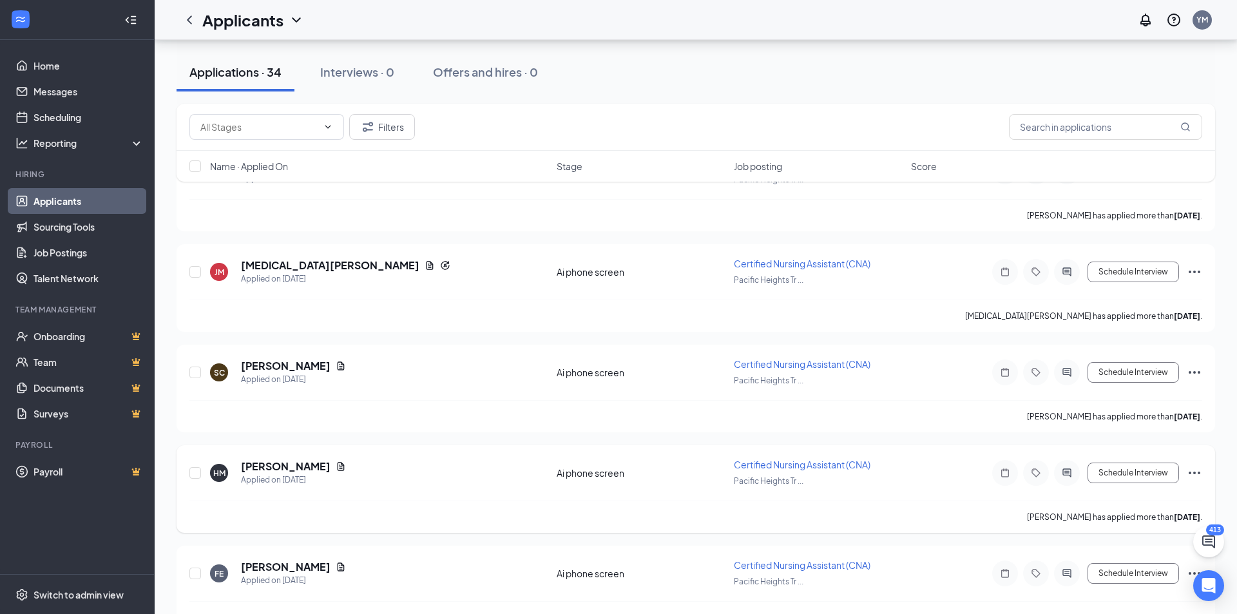
click at [293, 459] on h5 "Haniyyah Moore" at bounding box center [286, 466] width 90 height 14
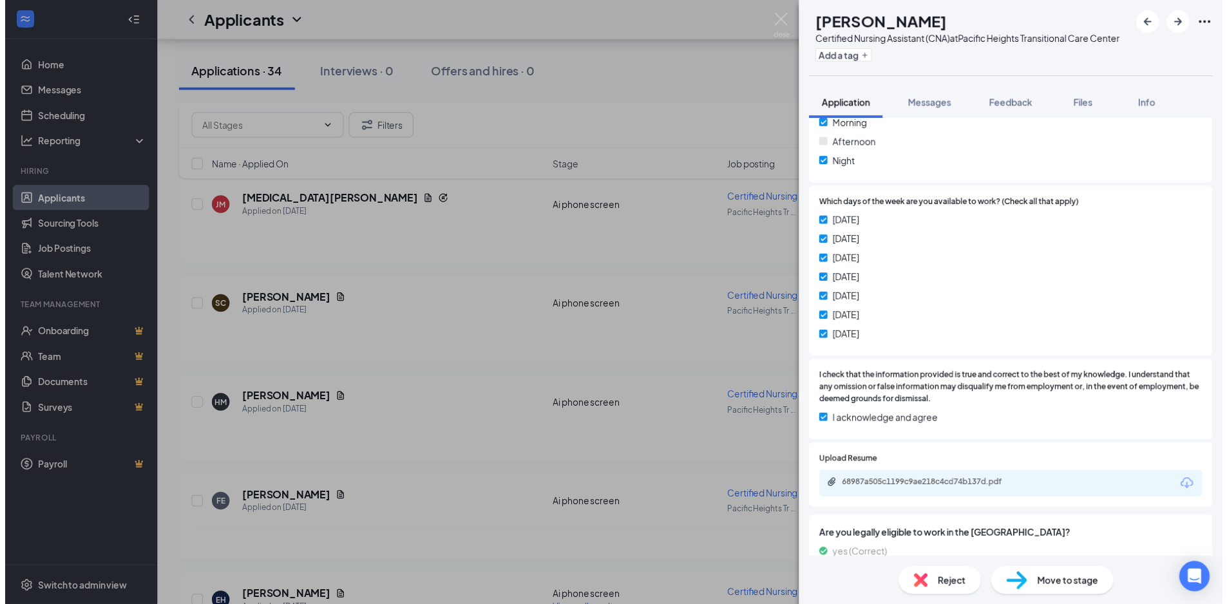
scroll to position [515, 0]
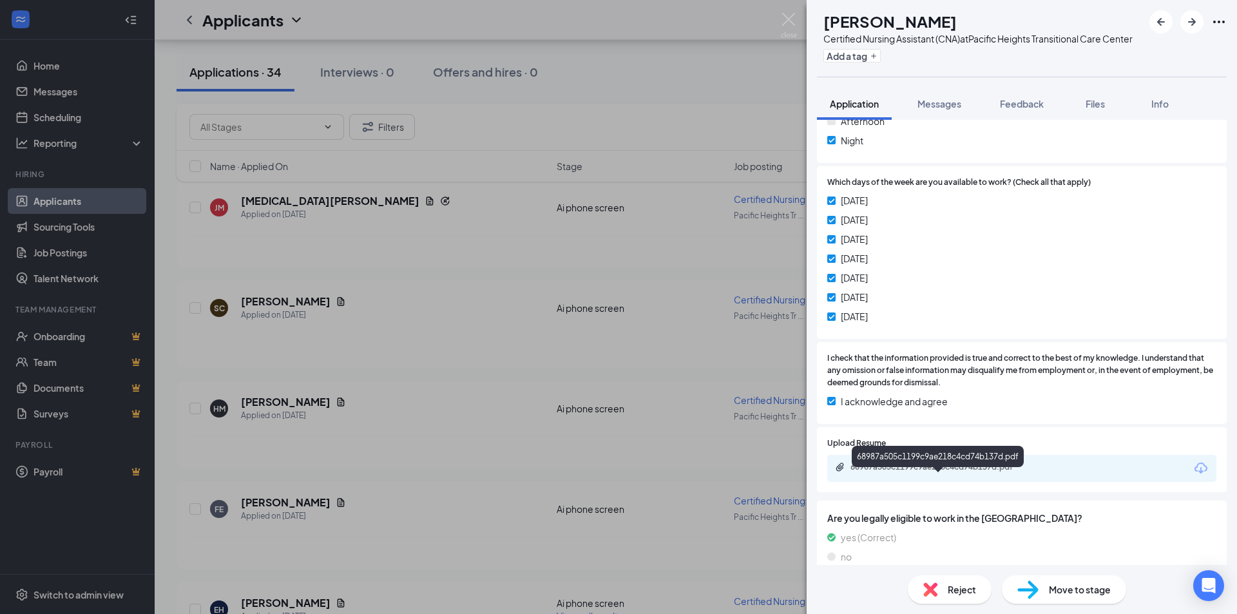
click at [906, 472] on div "68987a505c1199c9ae218c4cd74b137d.pdf" at bounding box center [940, 467] width 180 height 10
click at [198, 154] on div "HM Haniyyah Moore Certified Nursing Assistant (CNA) at Pacific Heights Transiti…" at bounding box center [618, 307] width 1237 height 614
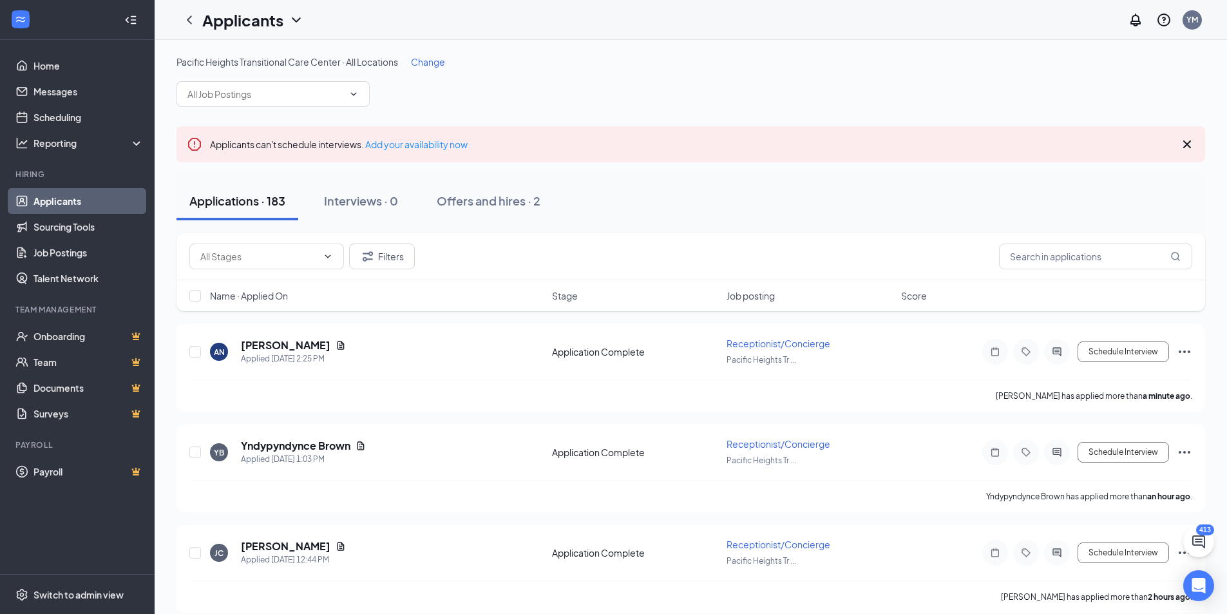
click at [419, 60] on span "Change" at bounding box center [428, 62] width 34 height 12
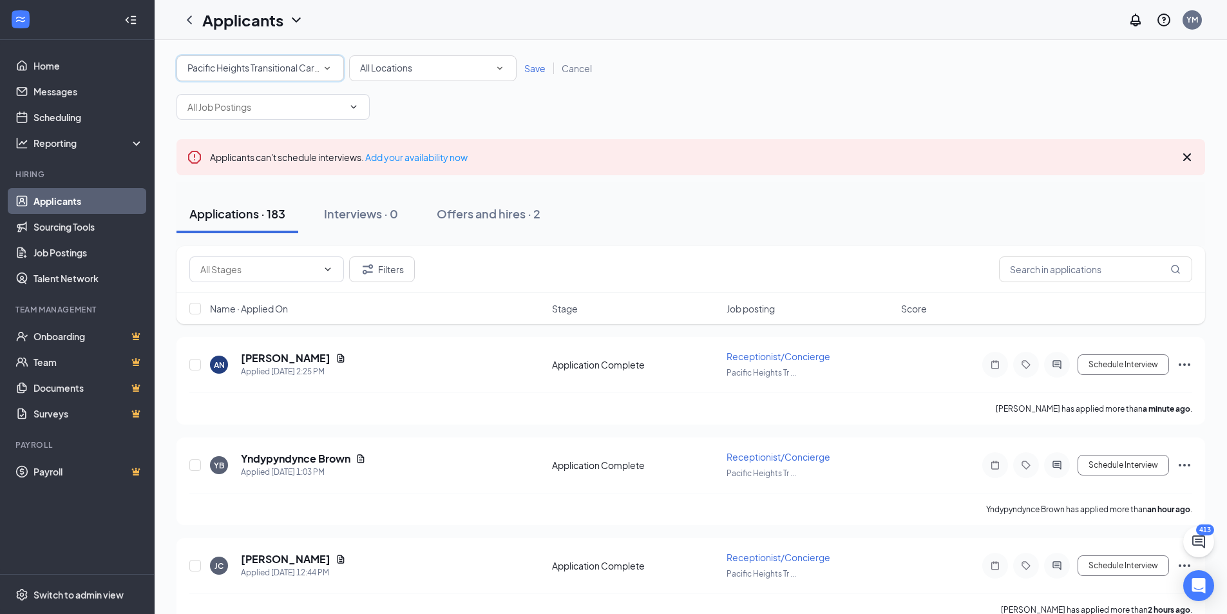
click at [292, 64] on span "Pacific Heights Transitional Care Center" at bounding box center [269, 68] width 164 height 12
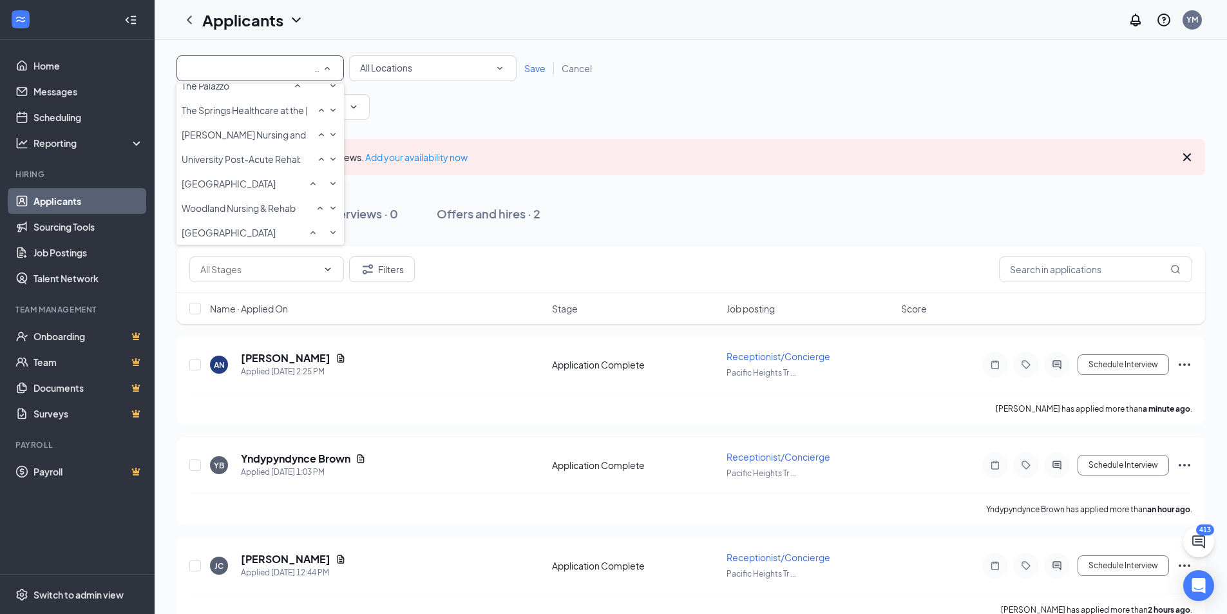
scroll to position [870, 0]
click at [237, 68] on span "The Gardens Health Care Center" at bounding box center [237, 61] width 111 height 13
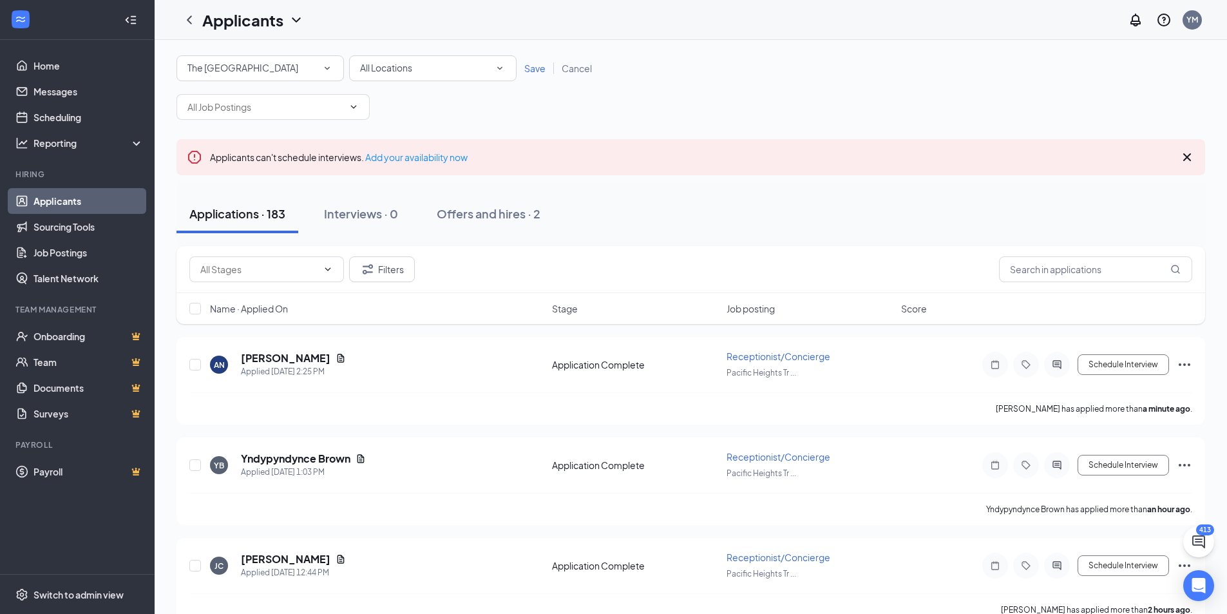
click at [537, 72] on span "Save" at bounding box center [534, 68] width 21 height 12
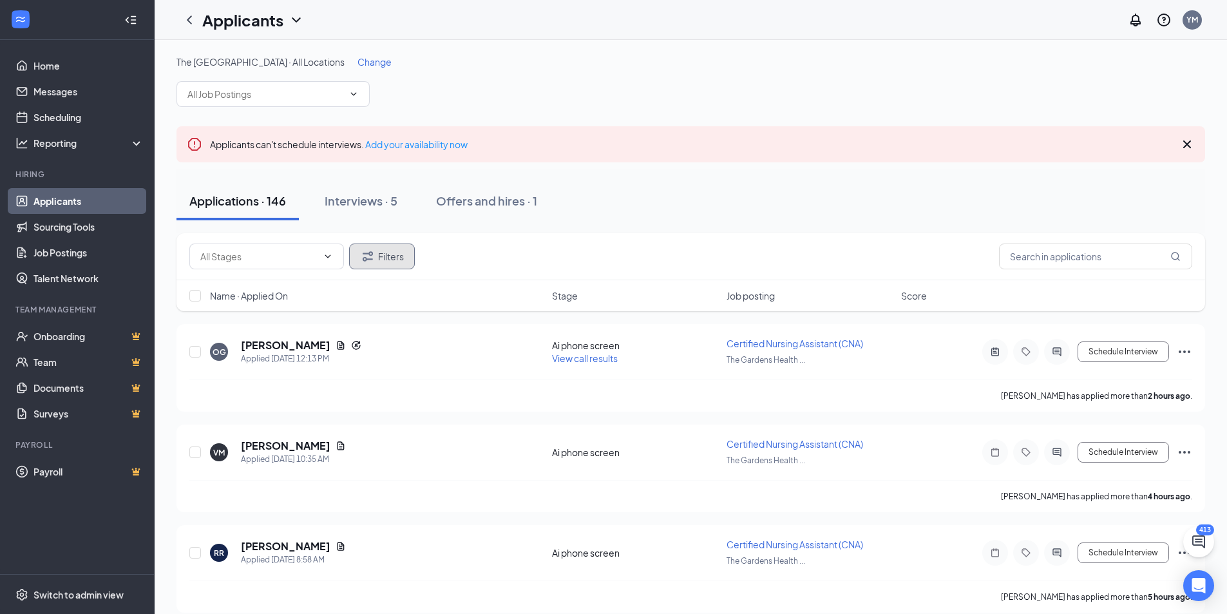
click at [405, 245] on button "Filters" at bounding box center [382, 257] width 66 height 26
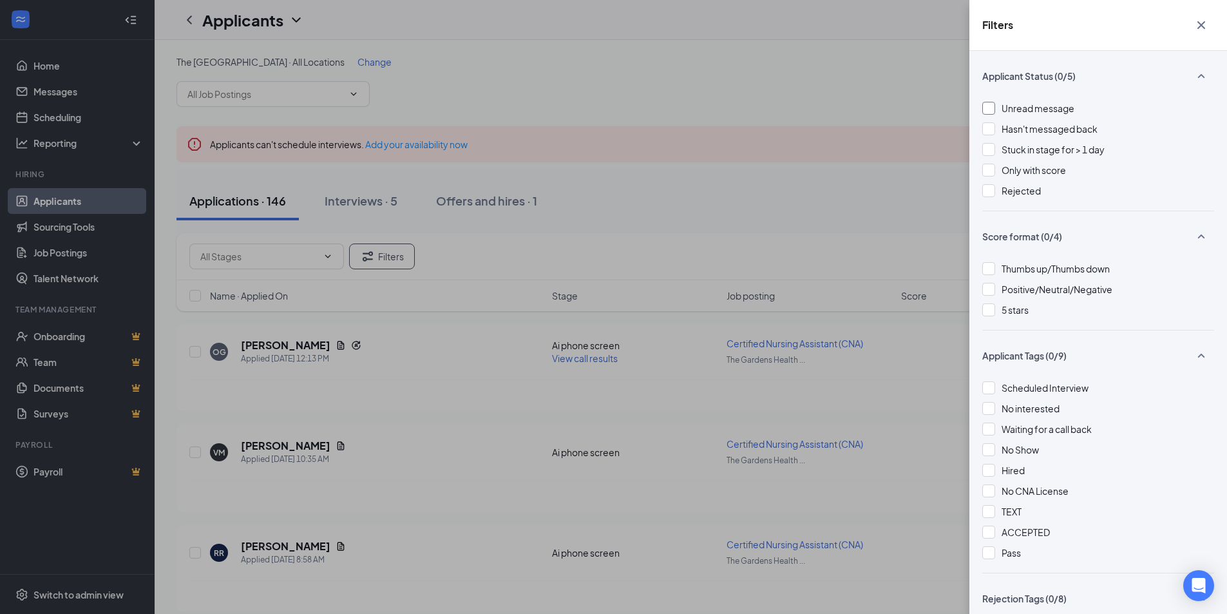
click at [1022, 111] on span "Unread message" at bounding box center [1038, 108] width 73 height 12
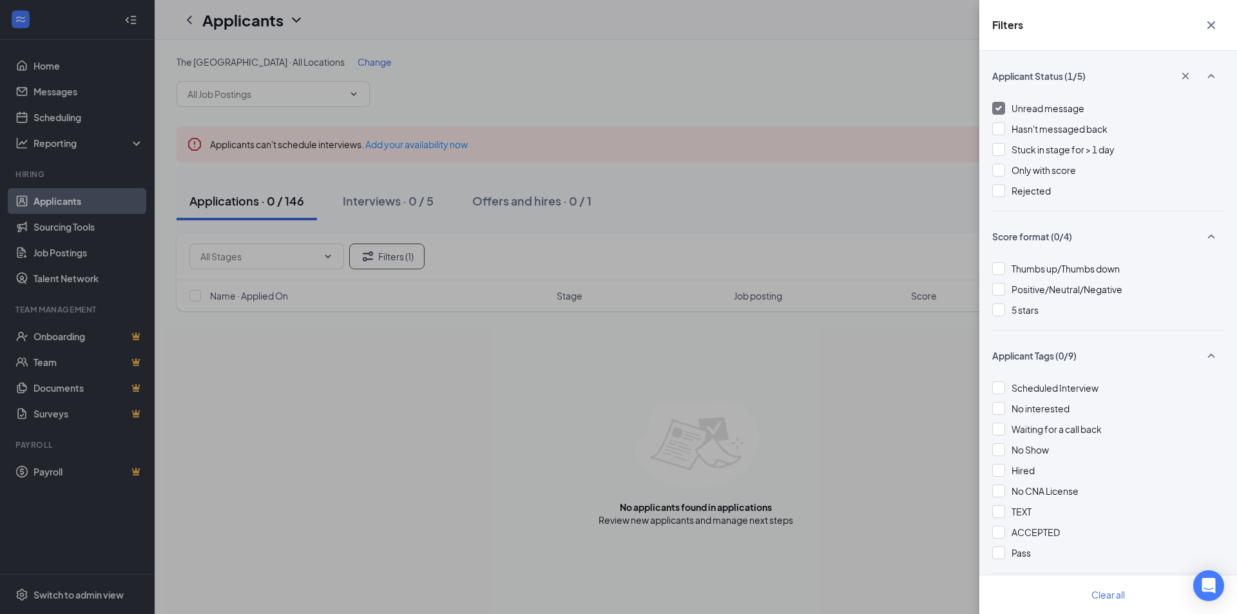
click at [1044, 109] on span "Unread message" at bounding box center [1048, 108] width 73 height 12
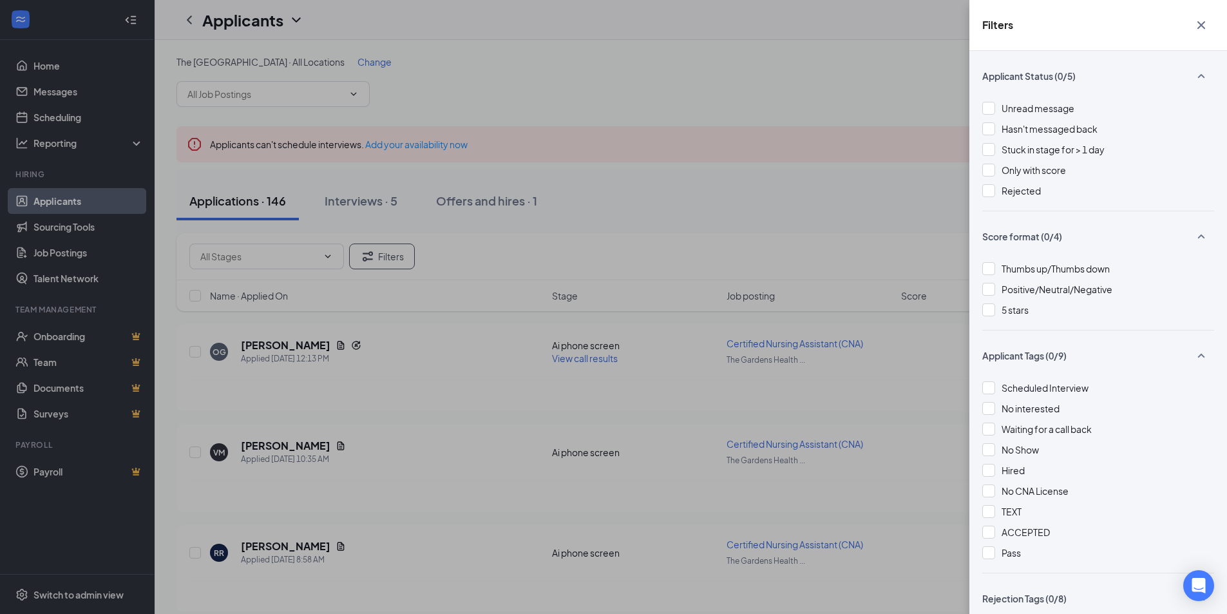
click at [861, 122] on div "Filters Applicant Status (0/5) Unread message Hasn't messaged back Stuck in sta…" at bounding box center [613, 307] width 1227 height 614
